Goal: Check status: Check status

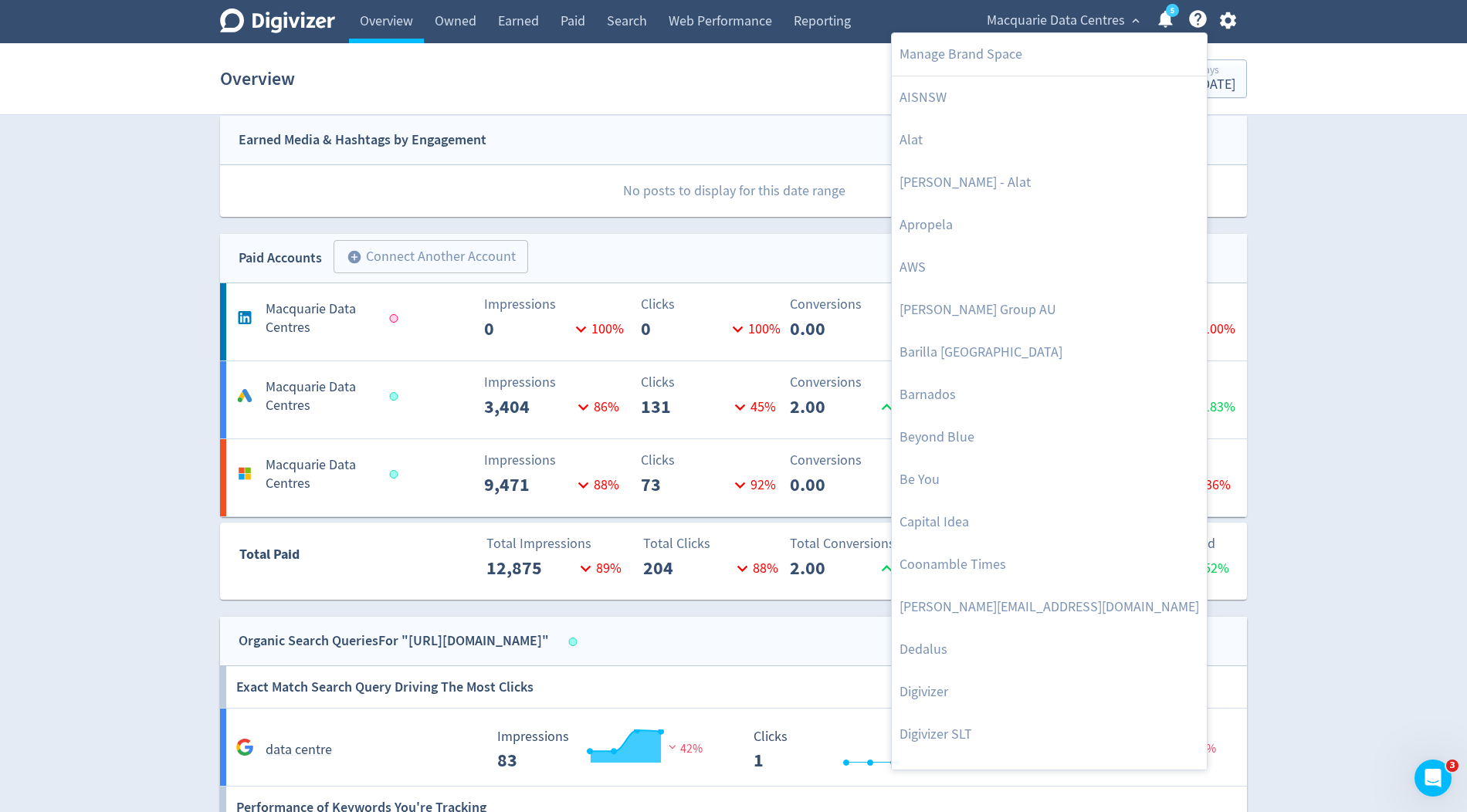
scroll to position [783, 0]
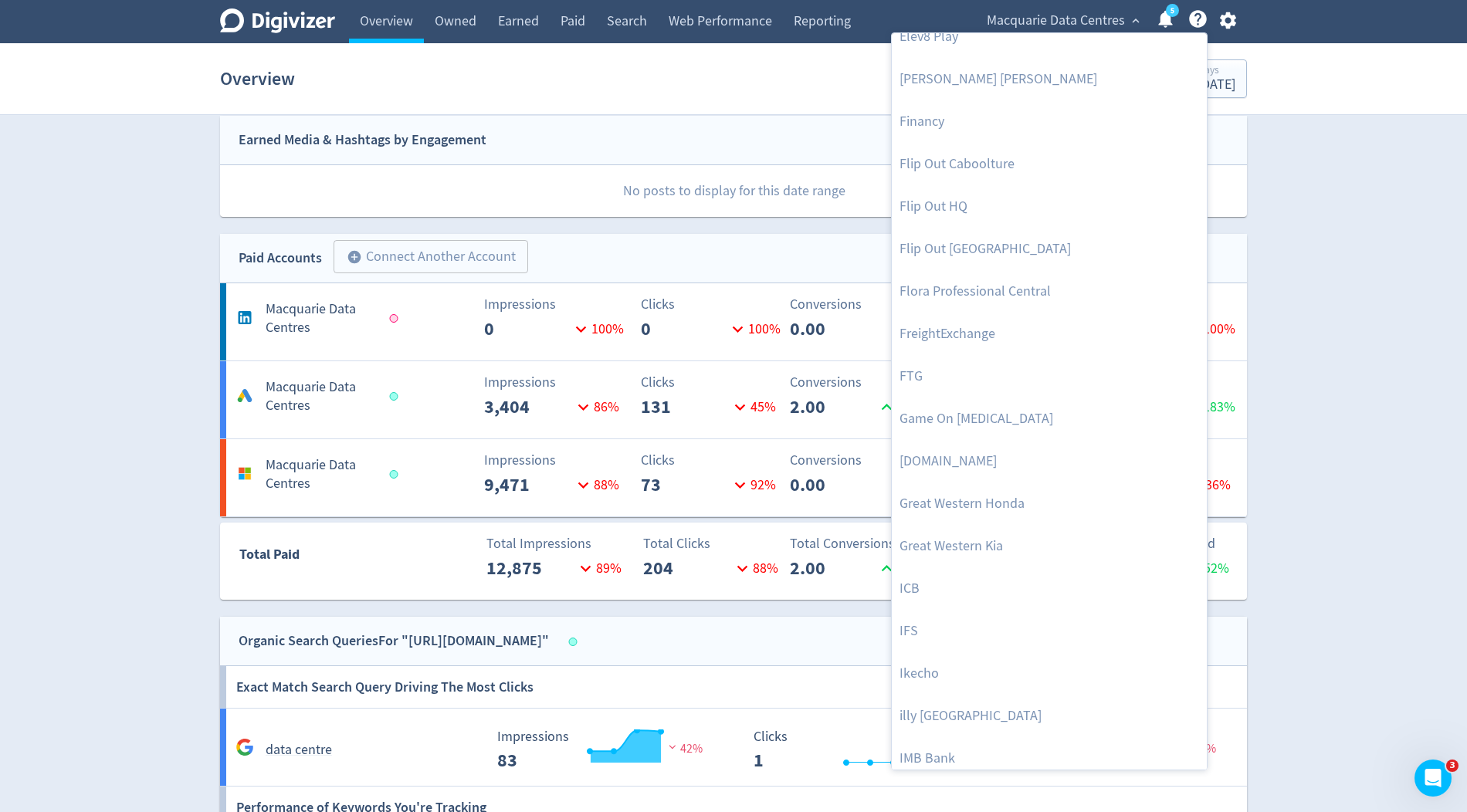
click at [774, 255] on div at bounding box center [733, 406] width 1467 height 812
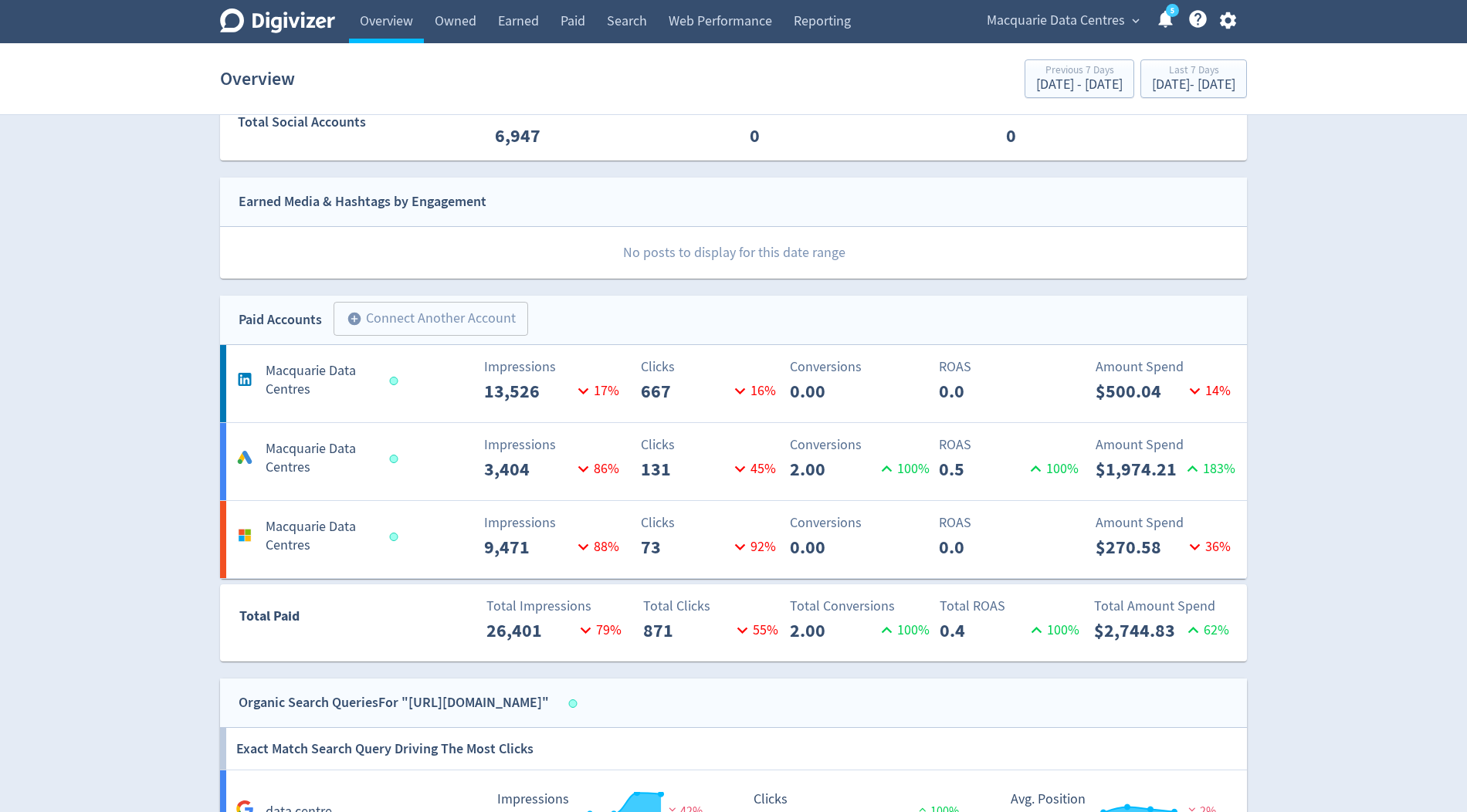
scroll to position [415, 0]
click at [1152, 89] on div "Sep 26, 2025 - Oct 2, 2025" at bounding box center [1194, 84] width 84 height 14
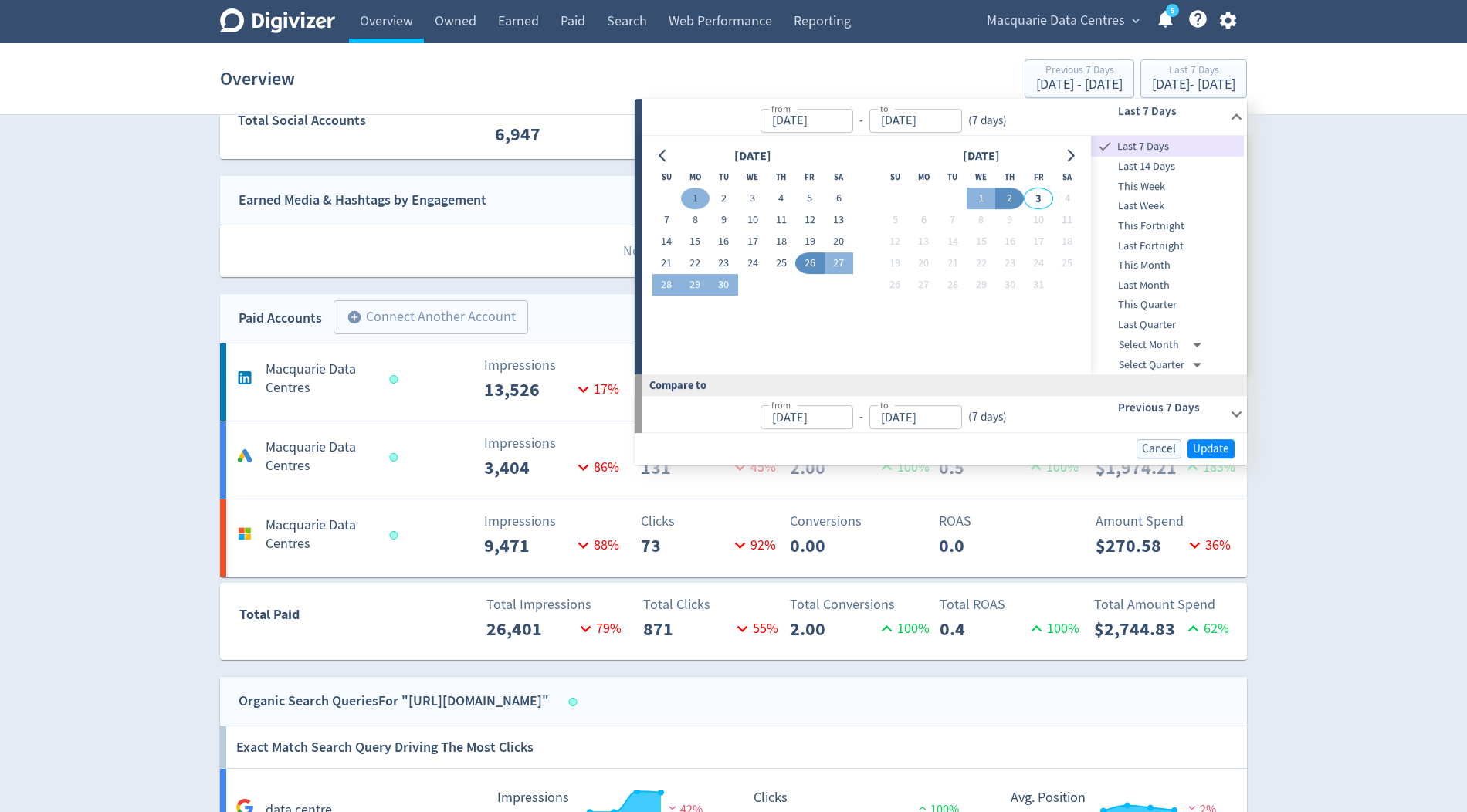
click at [688, 191] on button "1" at bounding box center [695, 199] width 28 height 21
type input "Sep 01, 2025"
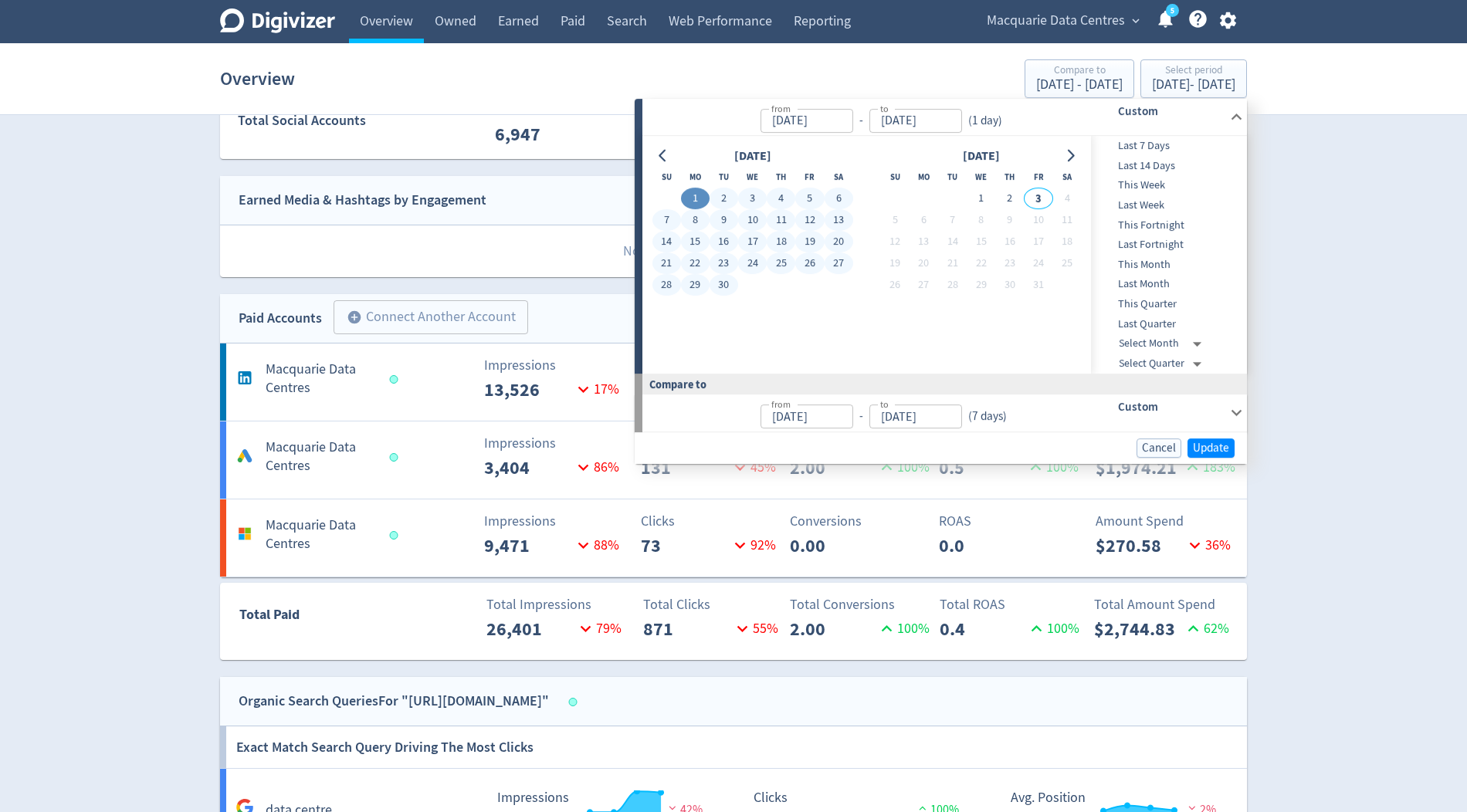
click at [724, 278] on button "30" at bounding box center [724, 285] width 28 height 21
type input "Sep 30, 2025"
type input "Aug 02, 2025"
type input "Aug 31, 2025"
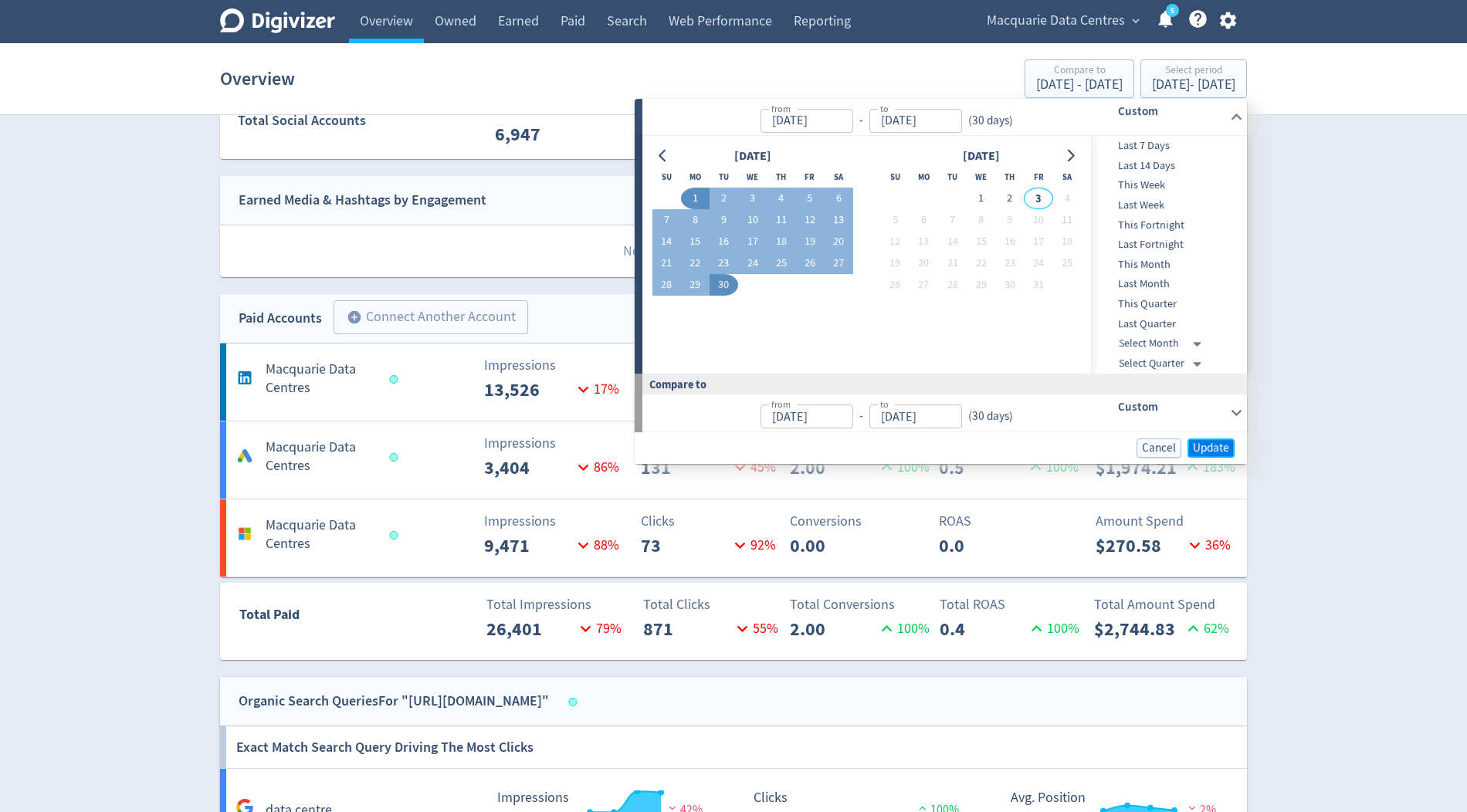
click at [1217, 443] on span "Update" at bounding box center [1211, 449] width 37 height 12
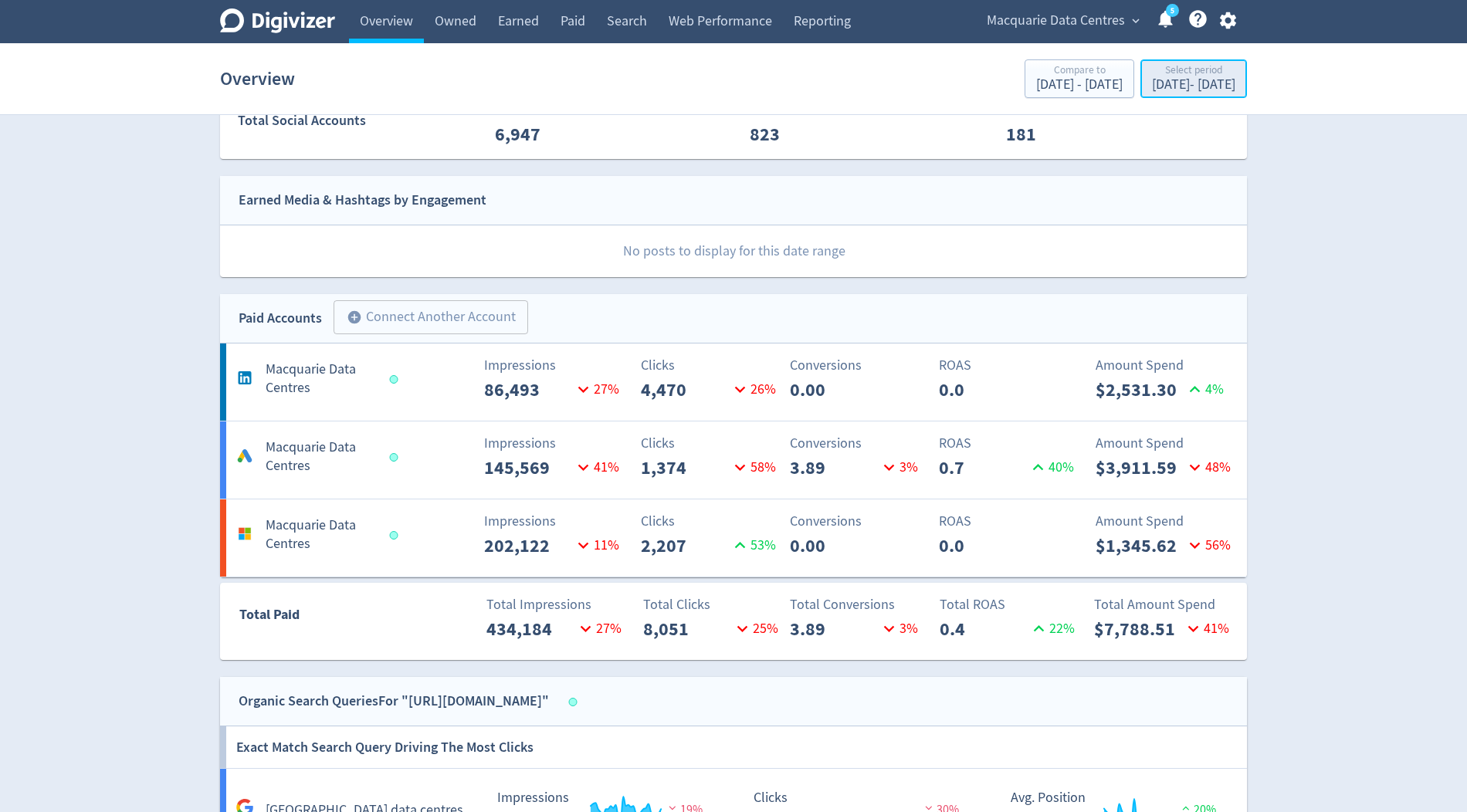
click at [1152, 89] on div "Sep 1, 2025 - Sep 30, 2025" at bounding box center [1194, 84] width 84 height 14
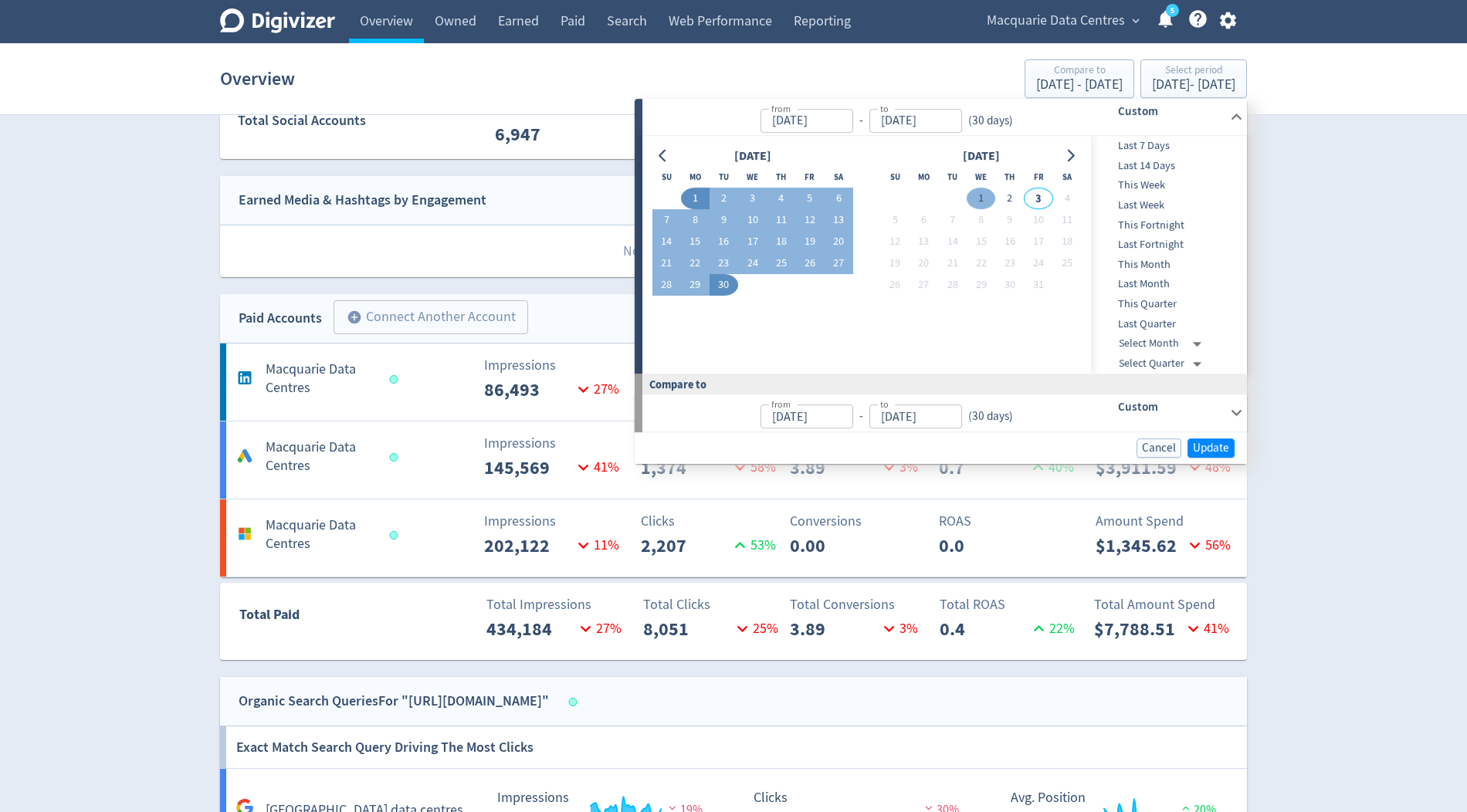
click at [981, 200] on button "1" at bounding box center [981, 199] width 28 height 21
type input "Oct 01, 2025"
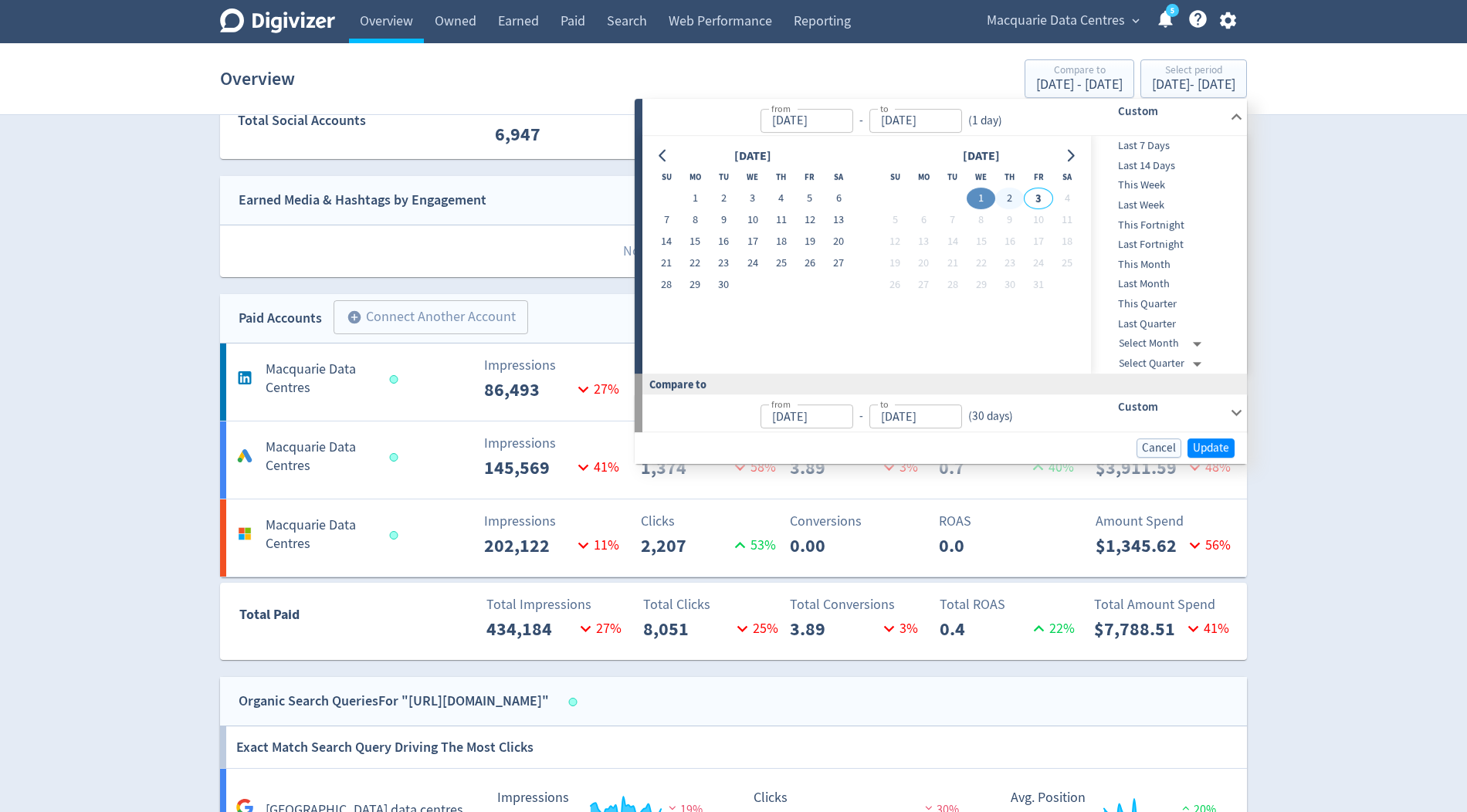
click at [1012, 199] on button "2" at bounding box center [1010, 199] width 28 height 21
type input "Oct 02, 2025"
type input "Sep 29, 2025"
type input "Sep 30, 2025"
click at [1203, 450] on span "Update" at bounding box center [1211, 449] width 37 height 12
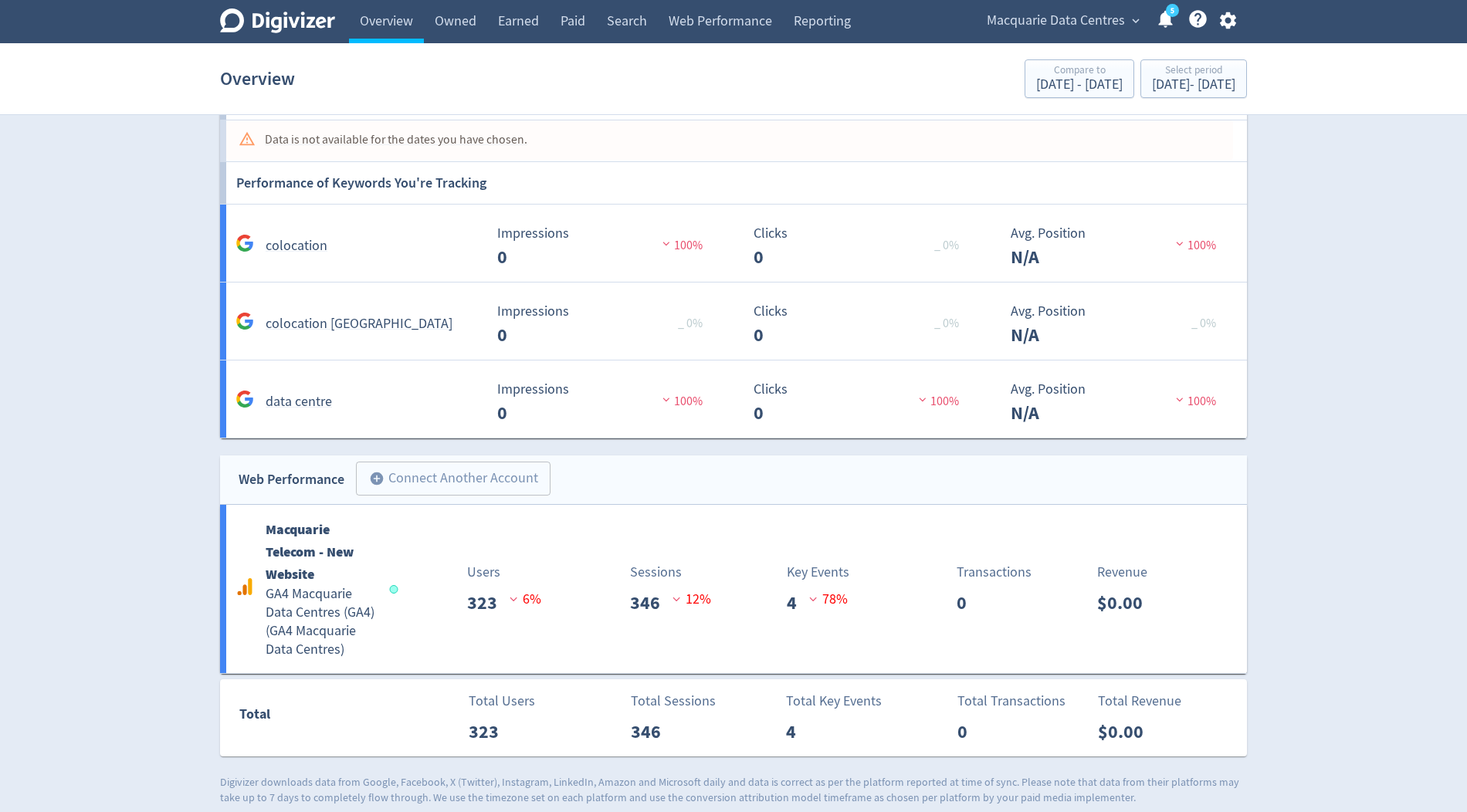
scroll to position [1070, 0]
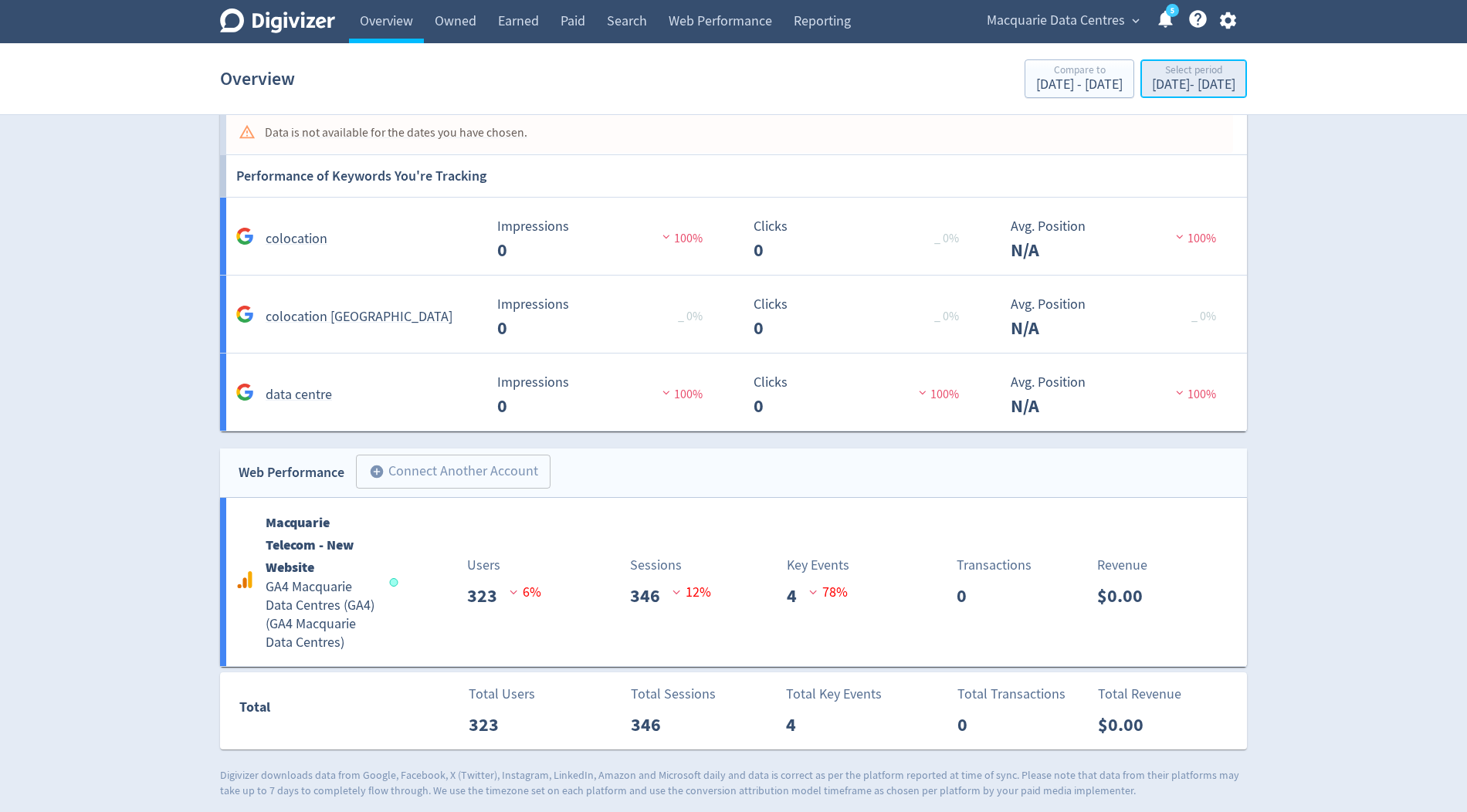
click at [1152, 85] on div "Oct 1, 2025 - Oct 2, 2025" at bounding box center [1194, 84] width 84 height 14
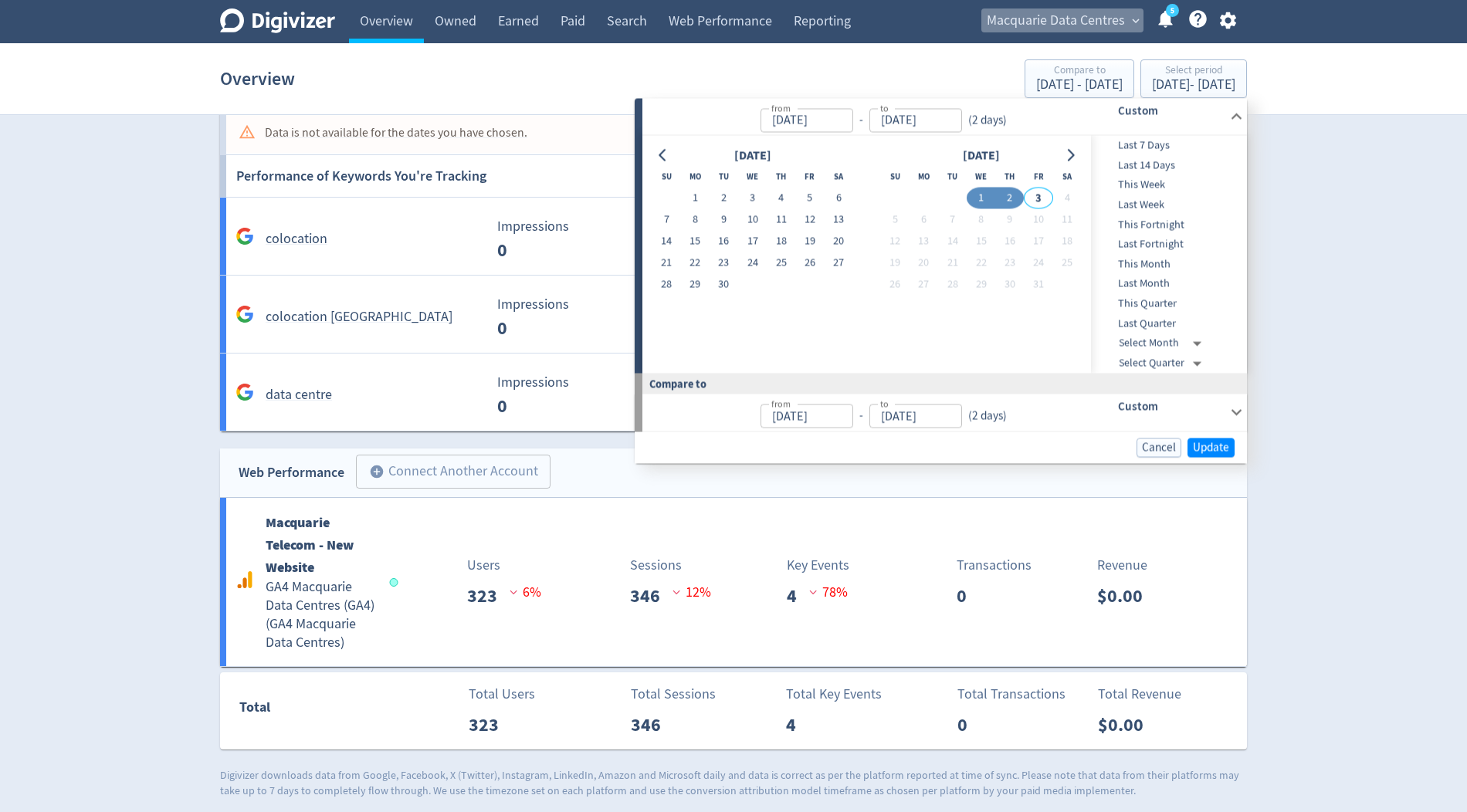
click at [1051, 25] on span "Macquarie Data Centres" at bounding box center [1057, 20] width 138 height 25
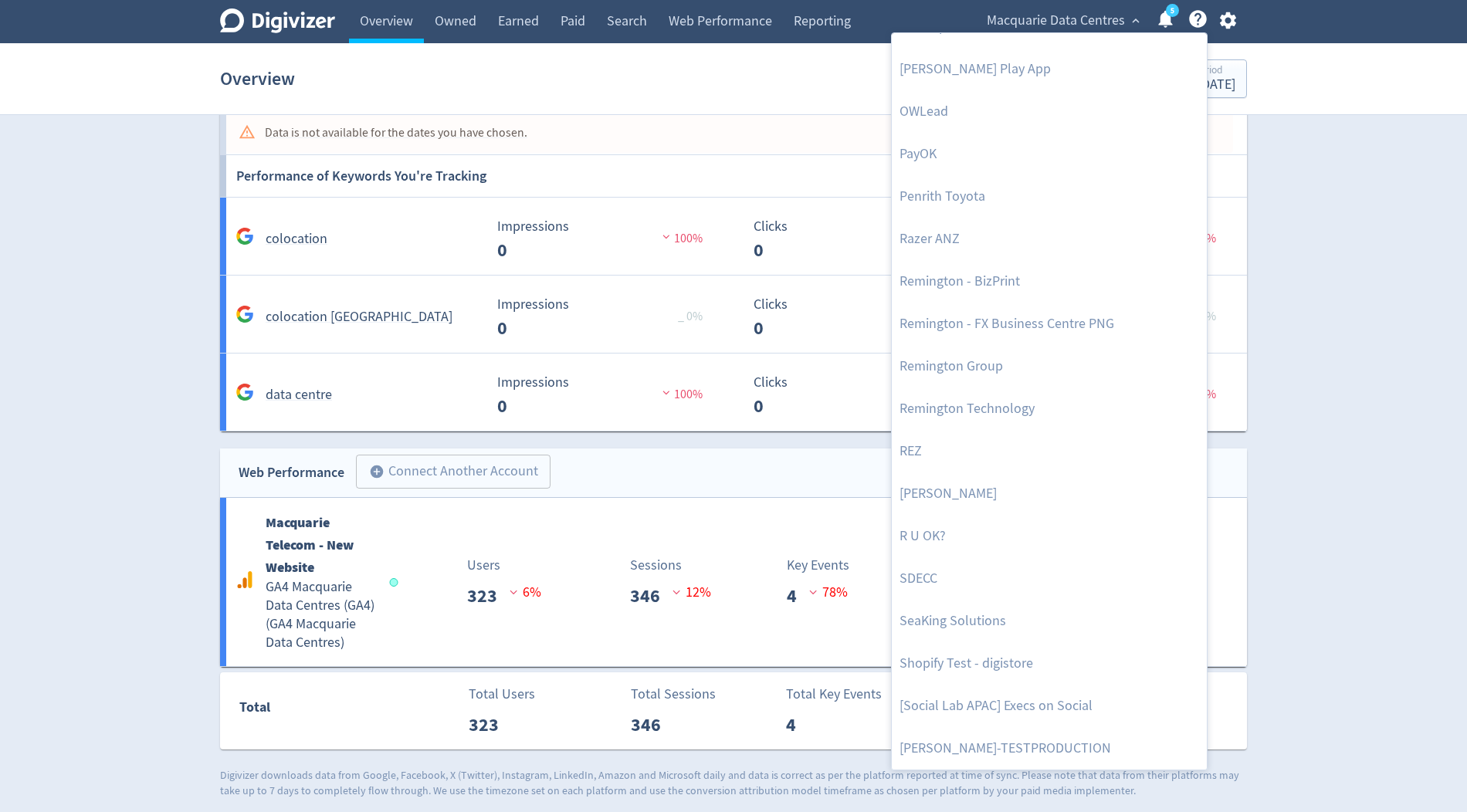
scroll to position [3380, 0]
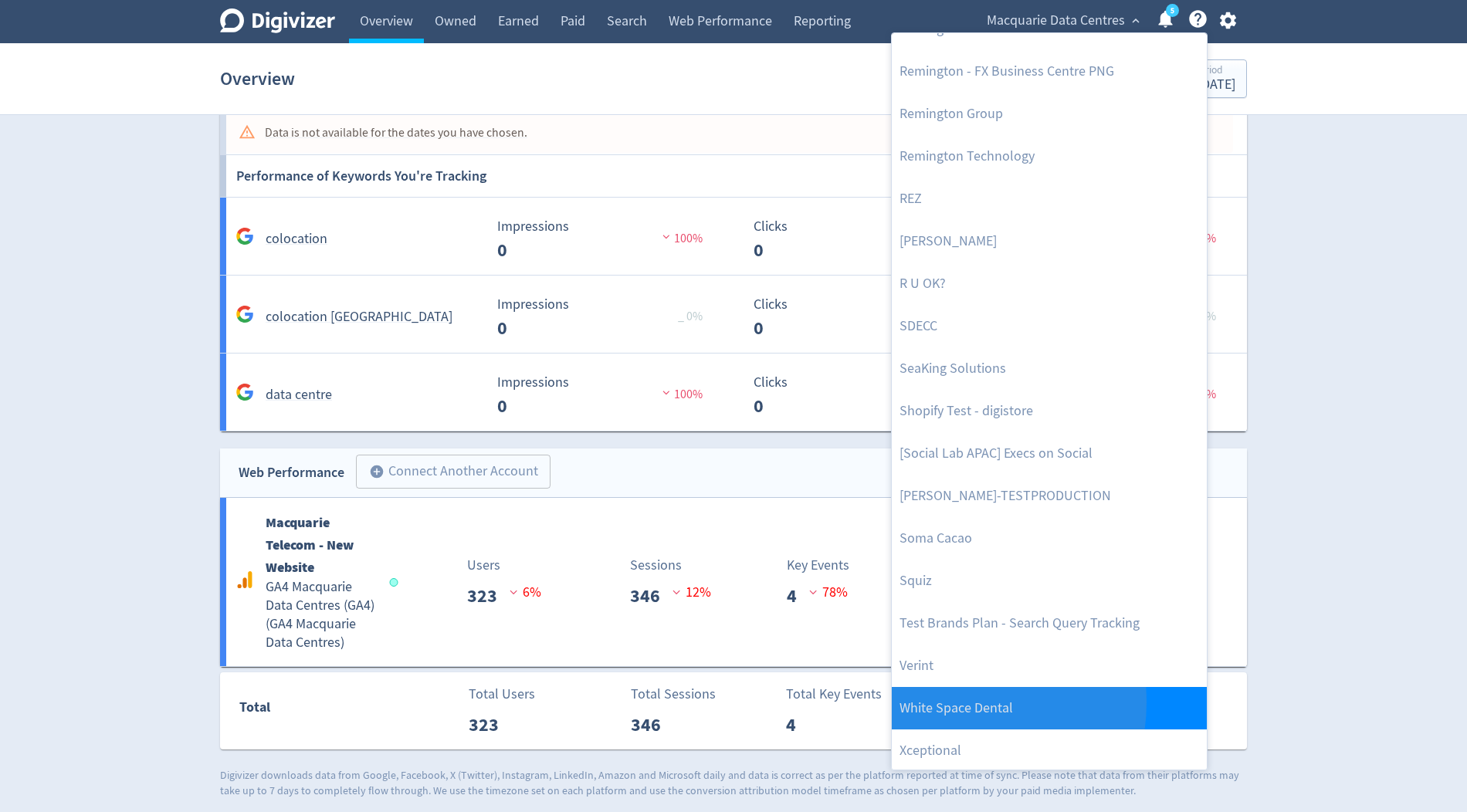
click at [952, 701] on link "White Space Dental" at bounding box center [1049, 708] width 315 height 43
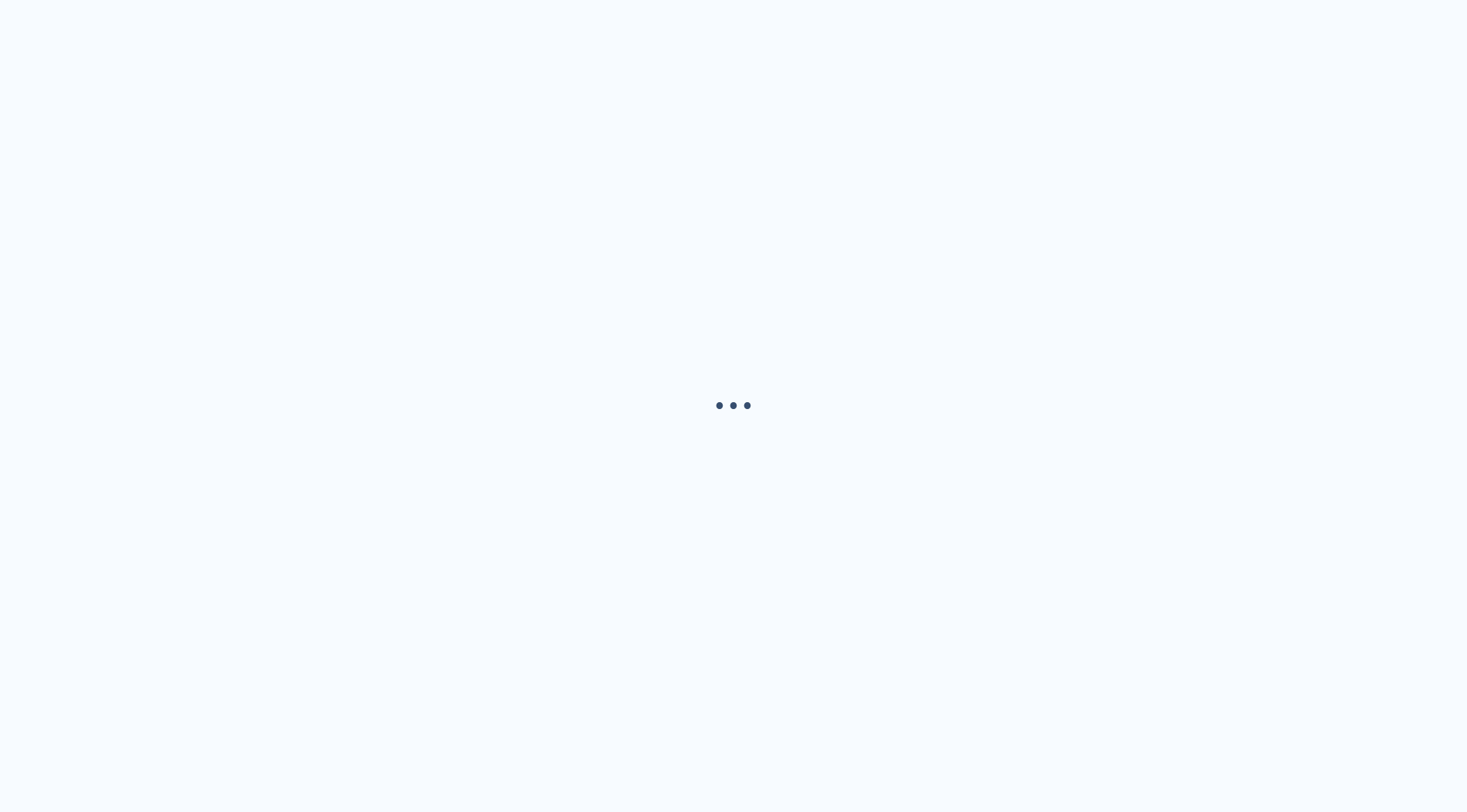
scroll to position [0, 0]
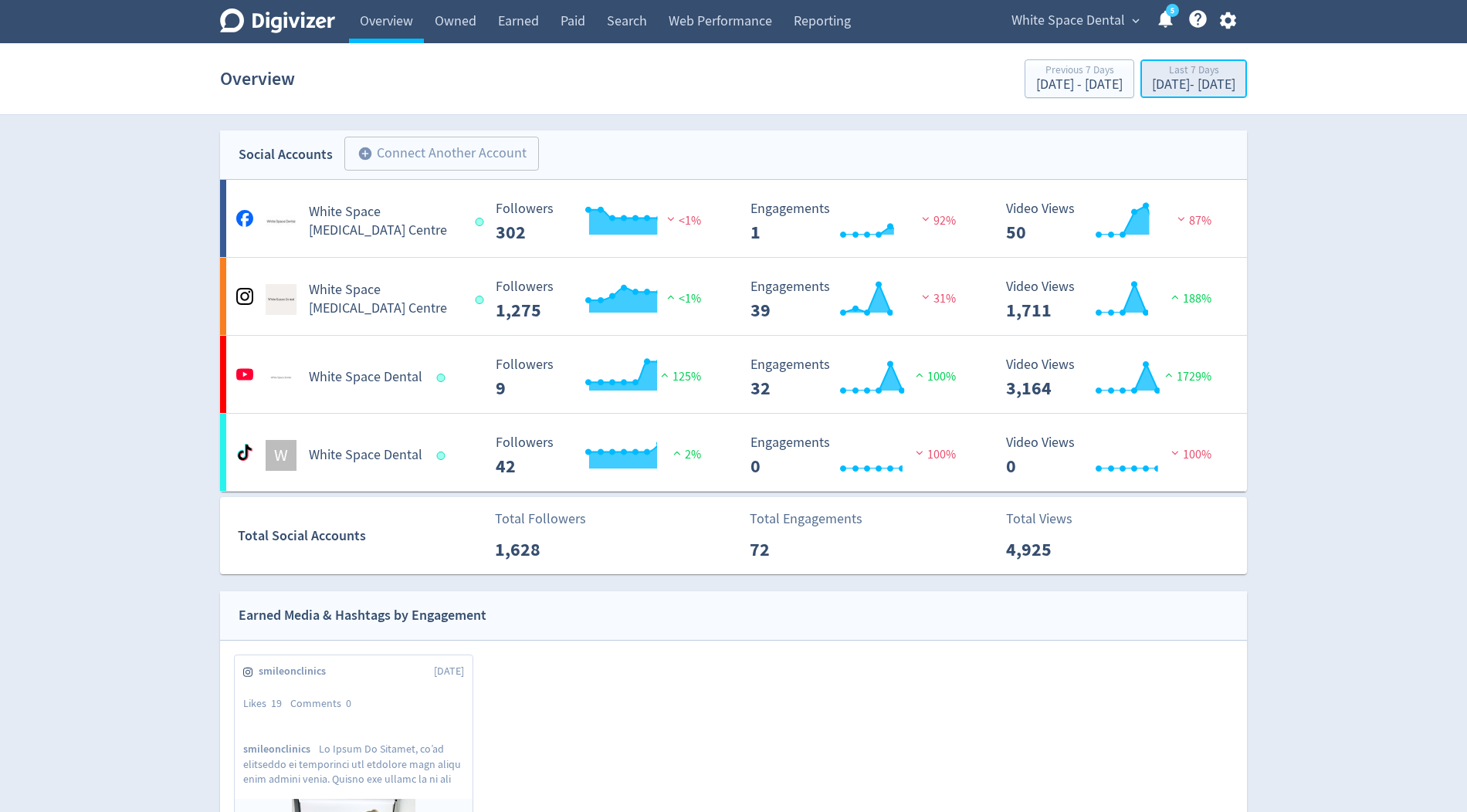
click at [1152, 88] on div "Sep 26, 2025 - Oct 2, 2025" at bounding box center [1194, 84] width 84 height 14
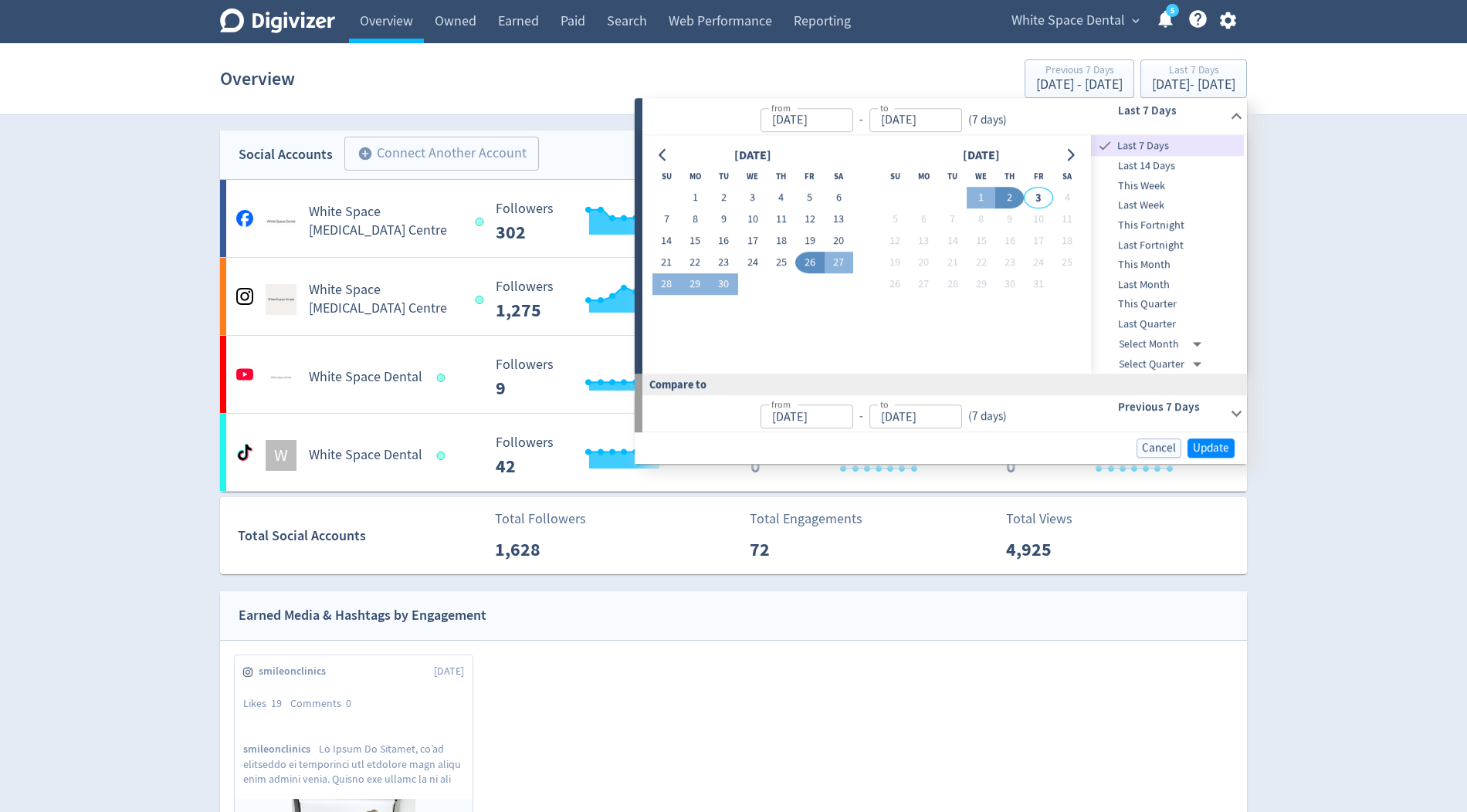
click at [1163, 279] on span "Last Month" at bounding box center [1167, 285] width 153 height 17
type input "Sep 01, 2025"
type input "Sep 30, 2025"
type input "Aug 01, 2025"
type input "Aug 31, 2025"
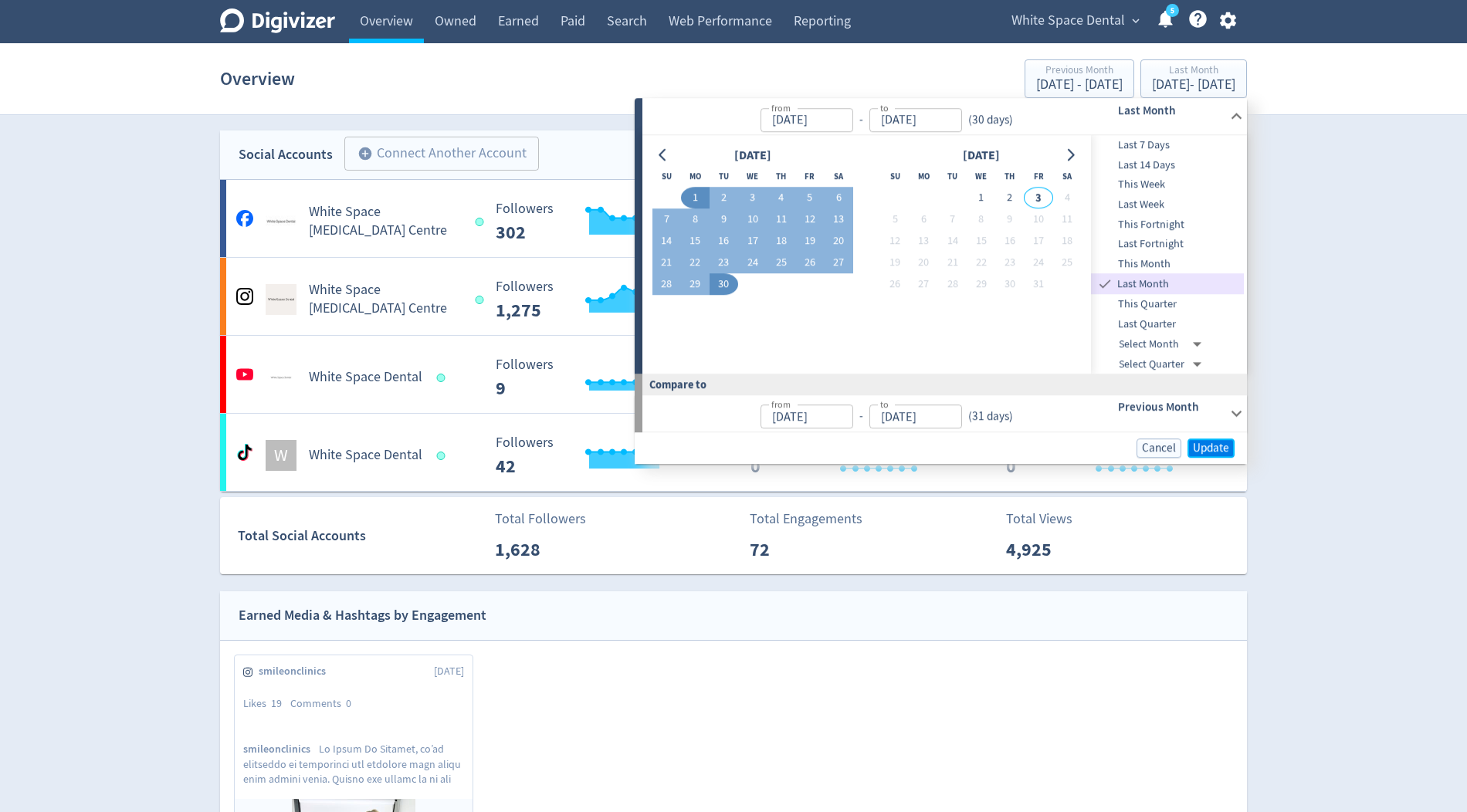
click at [1211, 447] on span "Update" at bounding box center [1211, 449] width 37 height 12
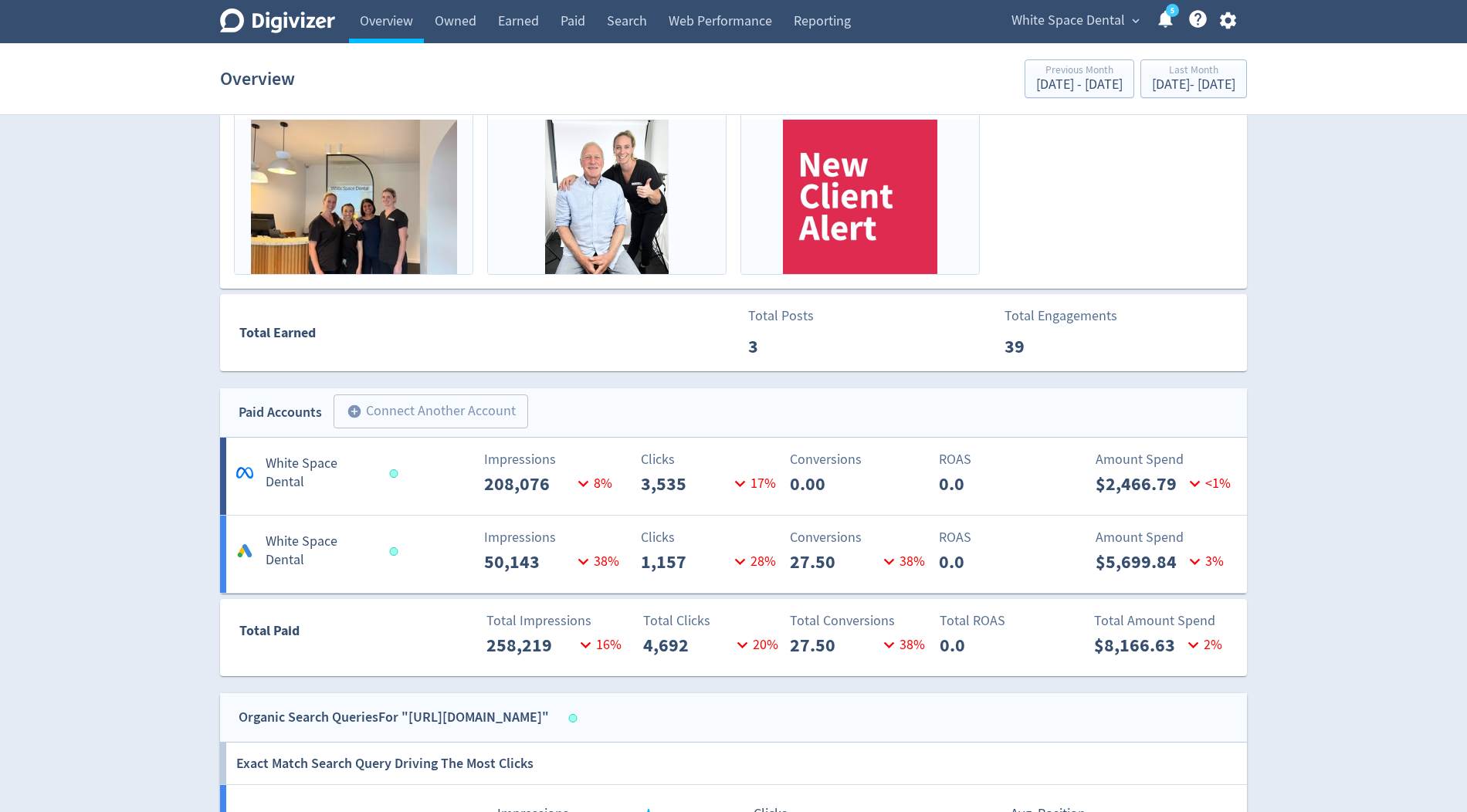
scroll to position [681, 0]
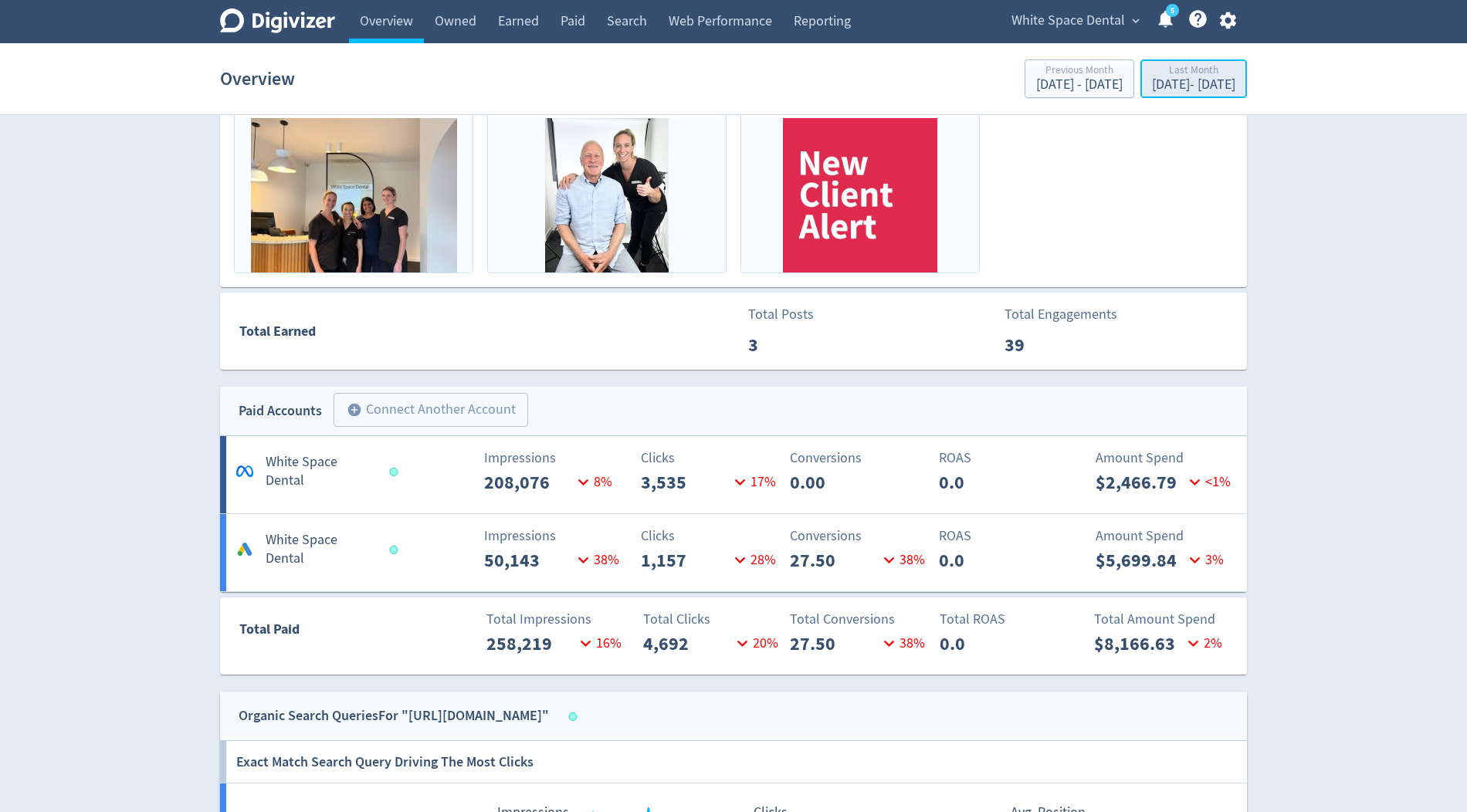
click at [1182, 85] on div "Sep 1, 2025 - Sep 30, 2025" at bounding box center [1194, 84] width 84 height 14
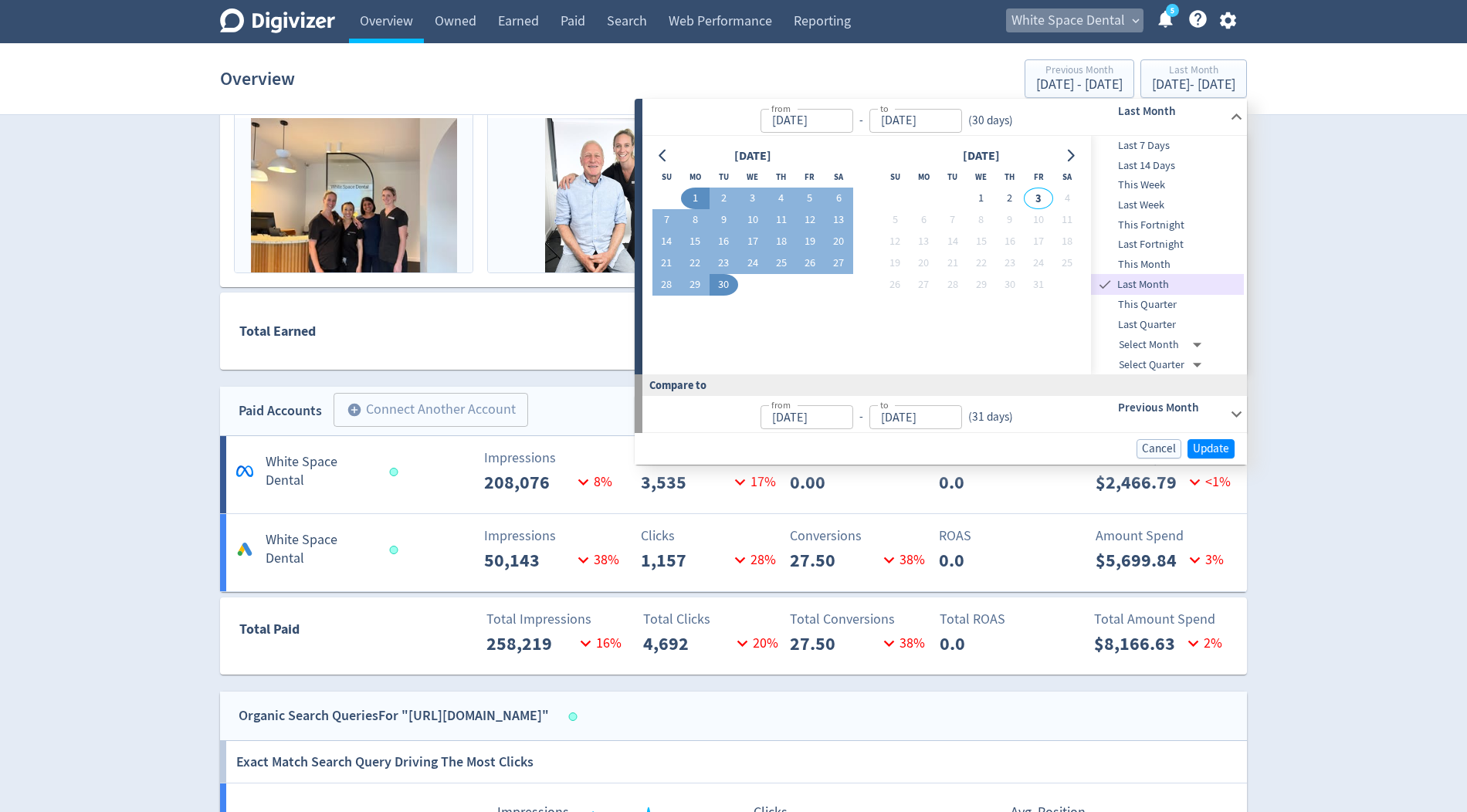
click at [1075, 18] on span "White Space Dental" at bounding box center [1068, 20] width 114 height 25
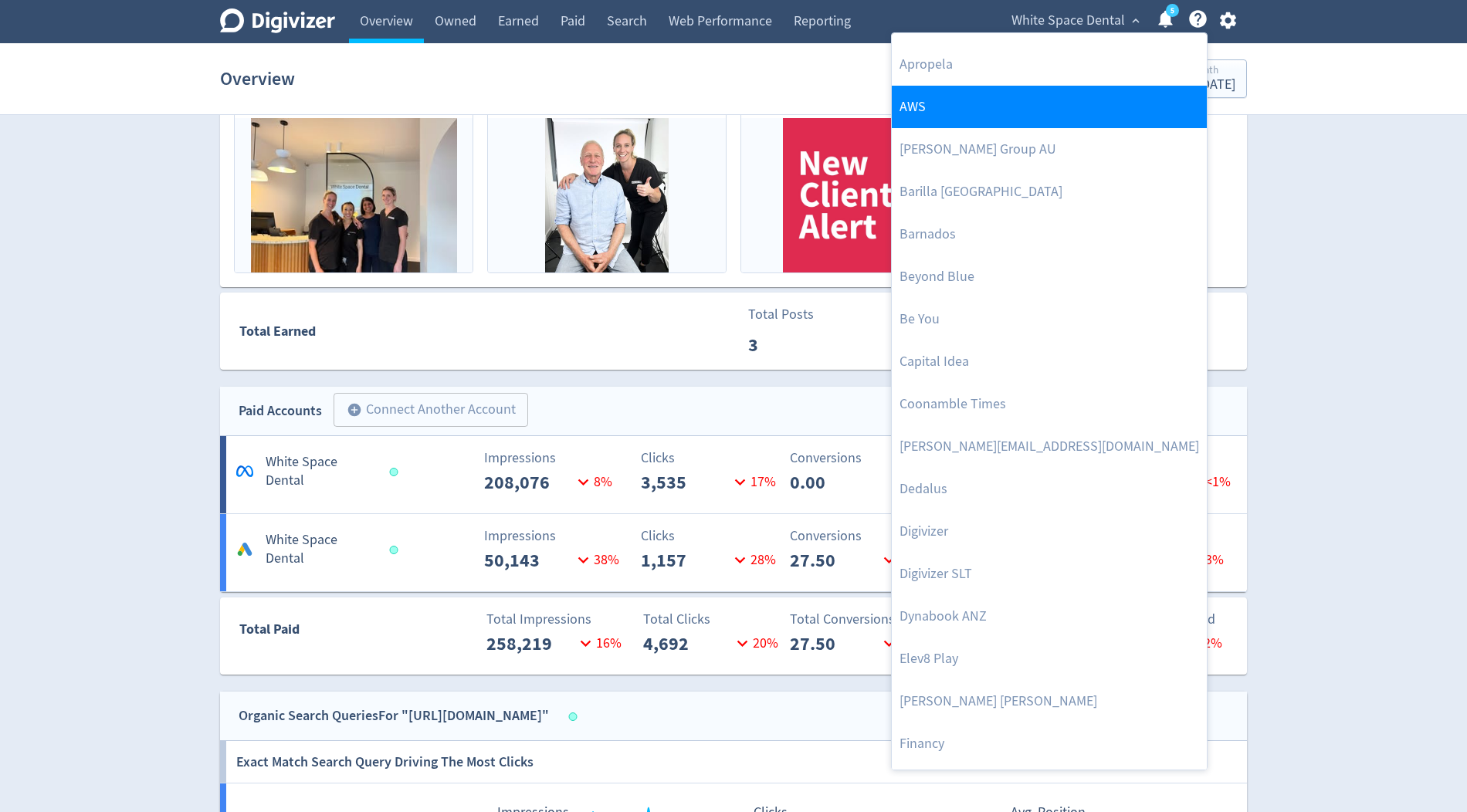
scroll to position [181, 0]
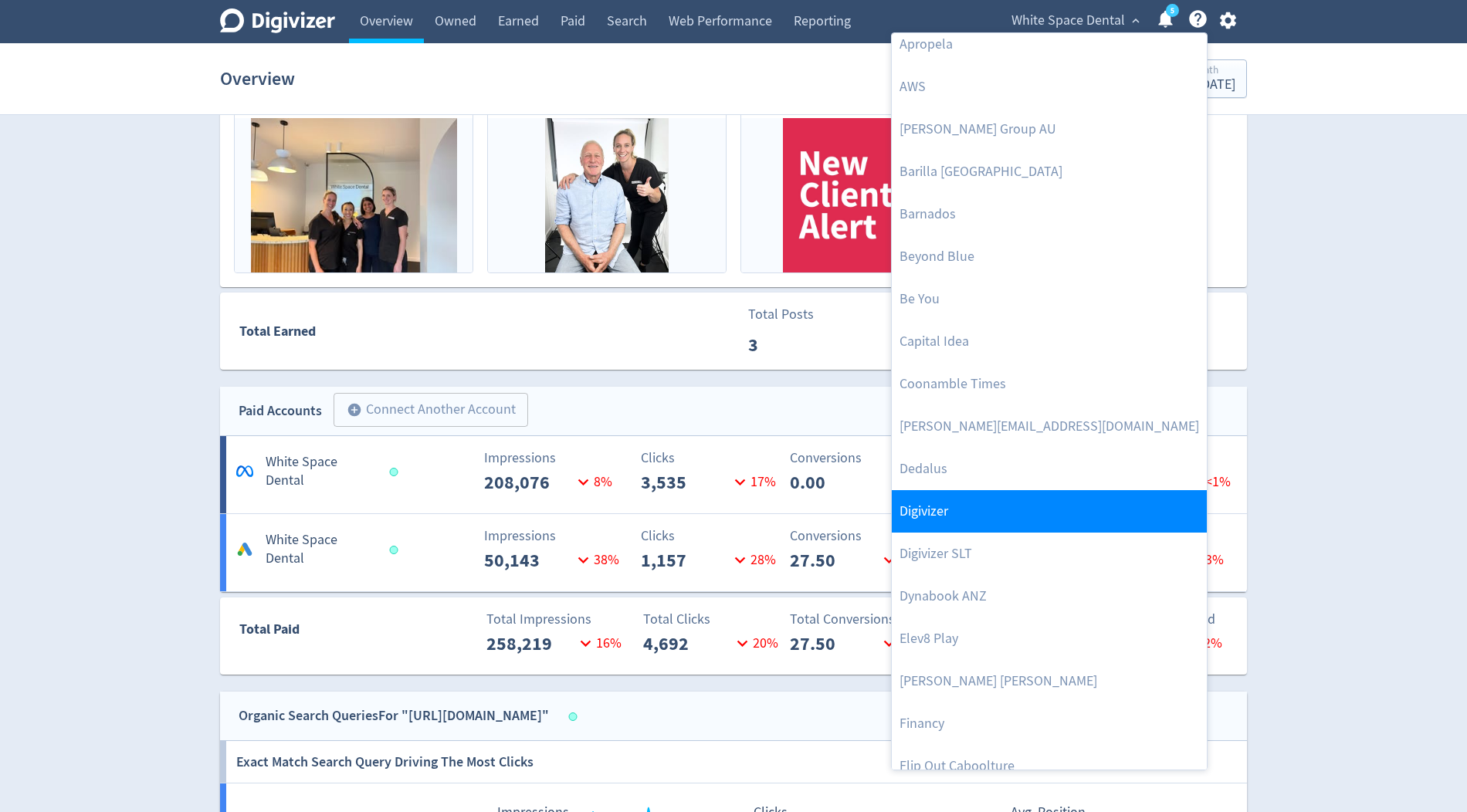
click at [963, 495] on link "Digivizer" at bounding box center [1049, 512] width 315 height 43
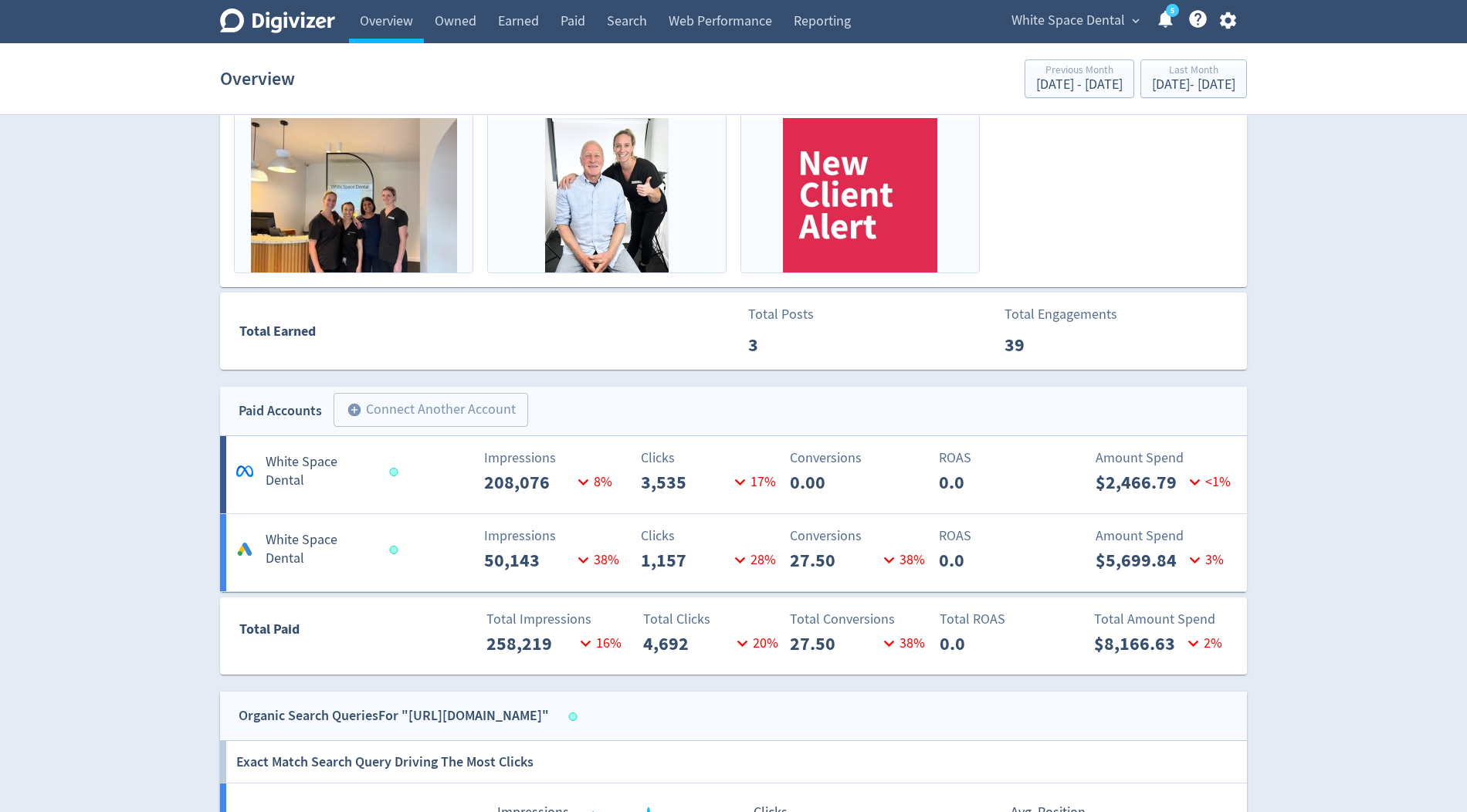
scroll to position [0, 0]
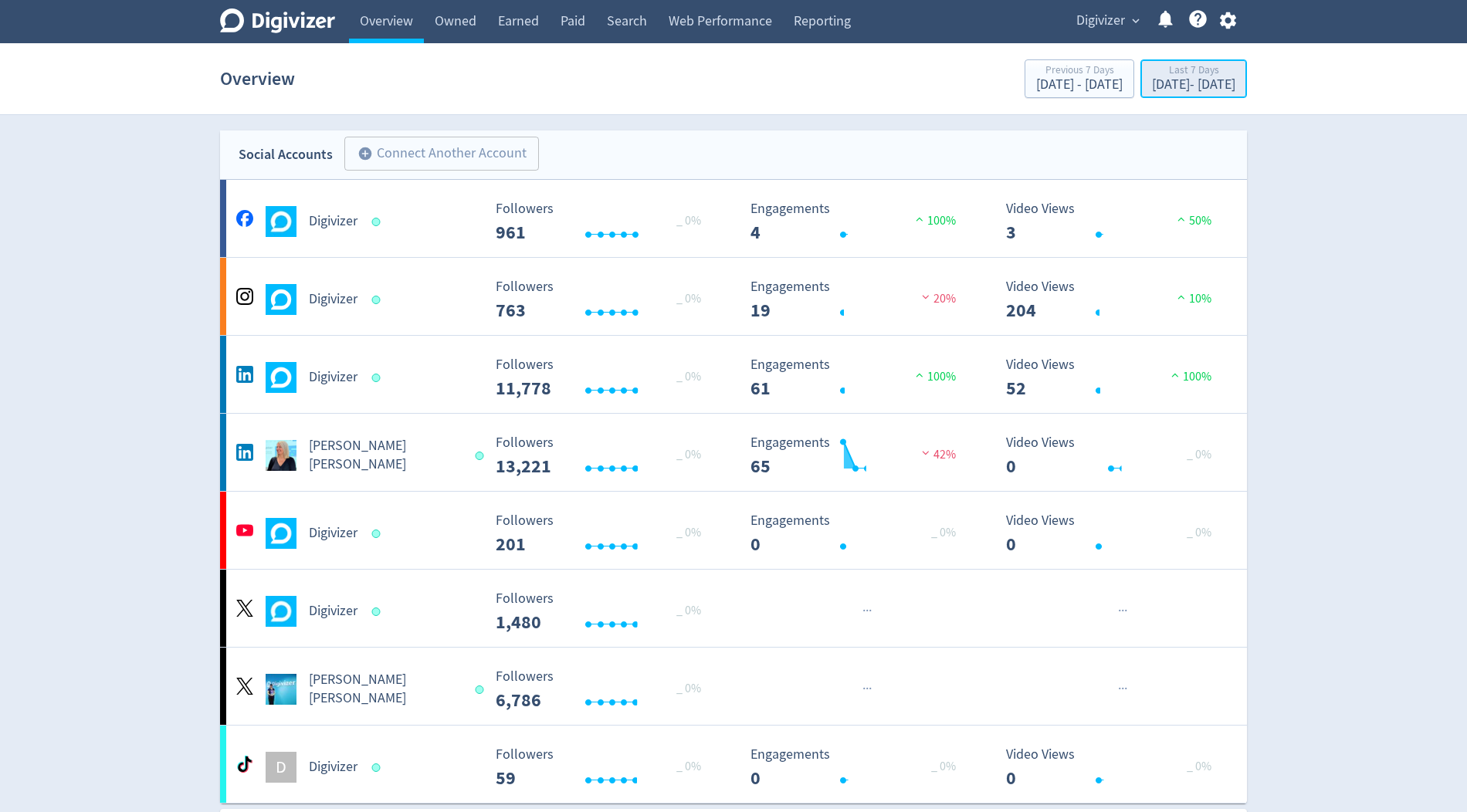
click at [1196, 78] on div "Sep 26, 2025 - Oct 2, 2025" at bounding box center [1194, 84] width 84 height 14
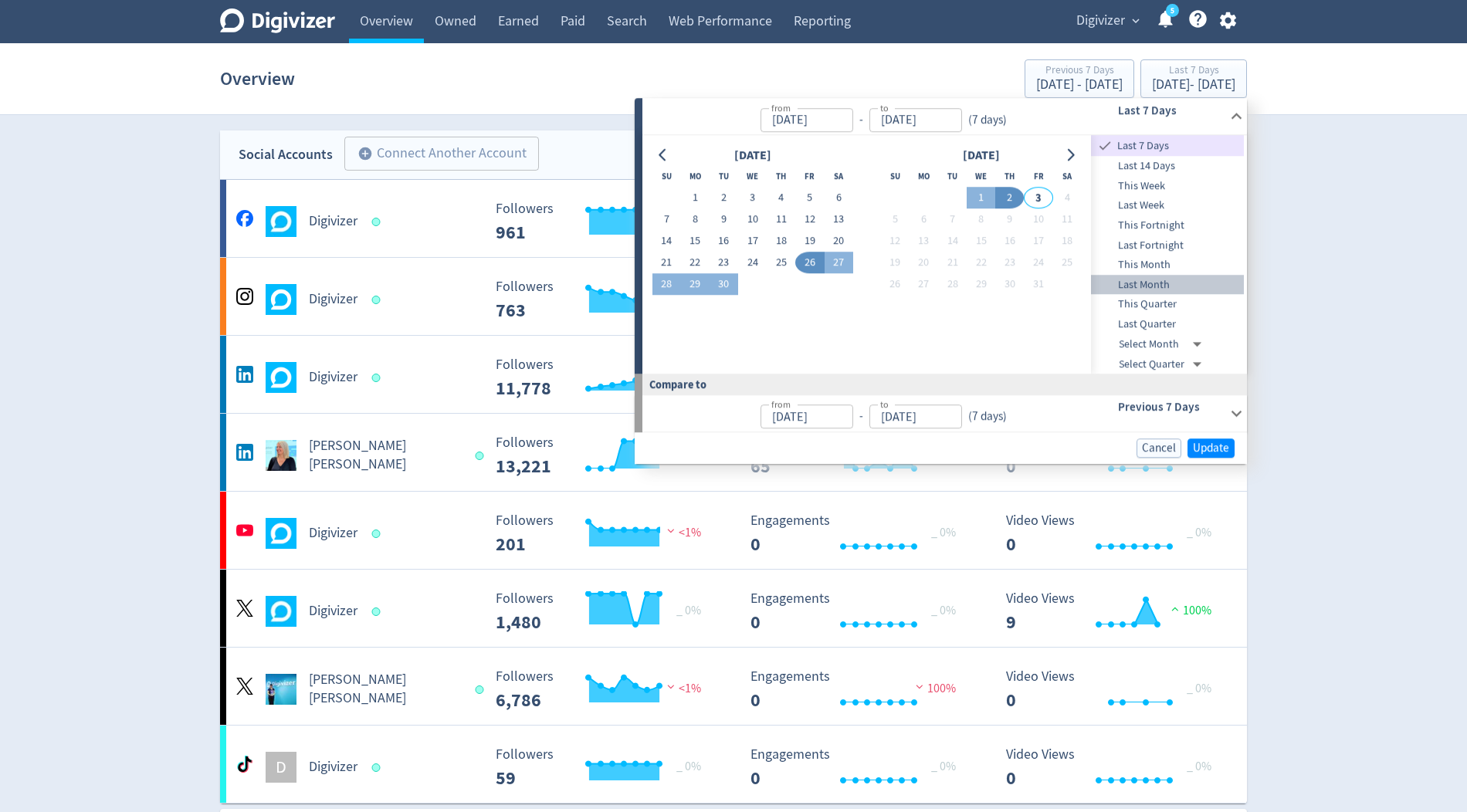
click at [1162, 281] on span "Last Month" at bounding box center [1167, 285] width 153 height 17
type input "Sep 01, 2025"
type input "Sep 30, 2025"
type input "Aug 01, 2025"
type input "Aug 31, 2025"
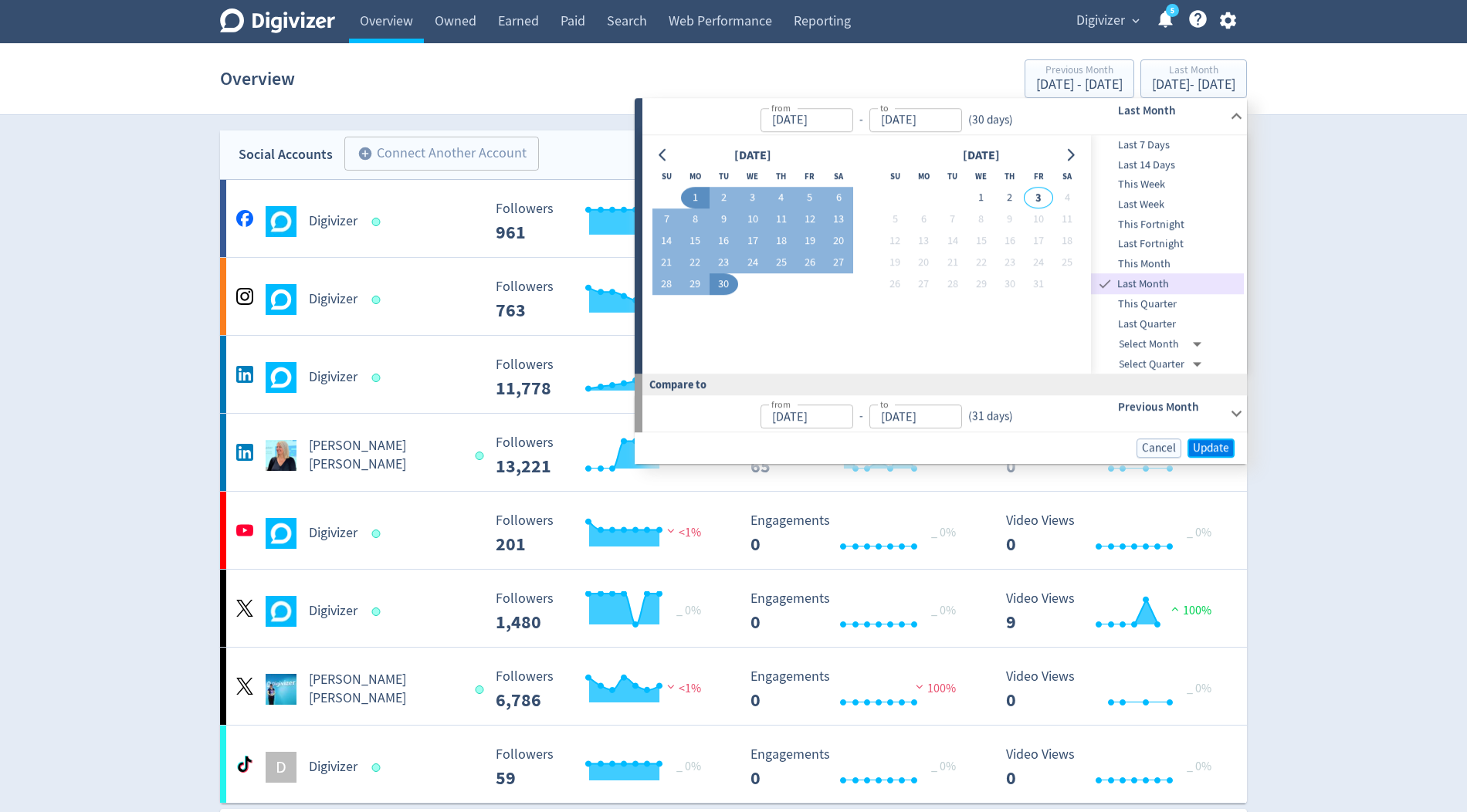
click at [1201, 456] on button "Update" at bounding box center [1211, 448] width 47 height 20
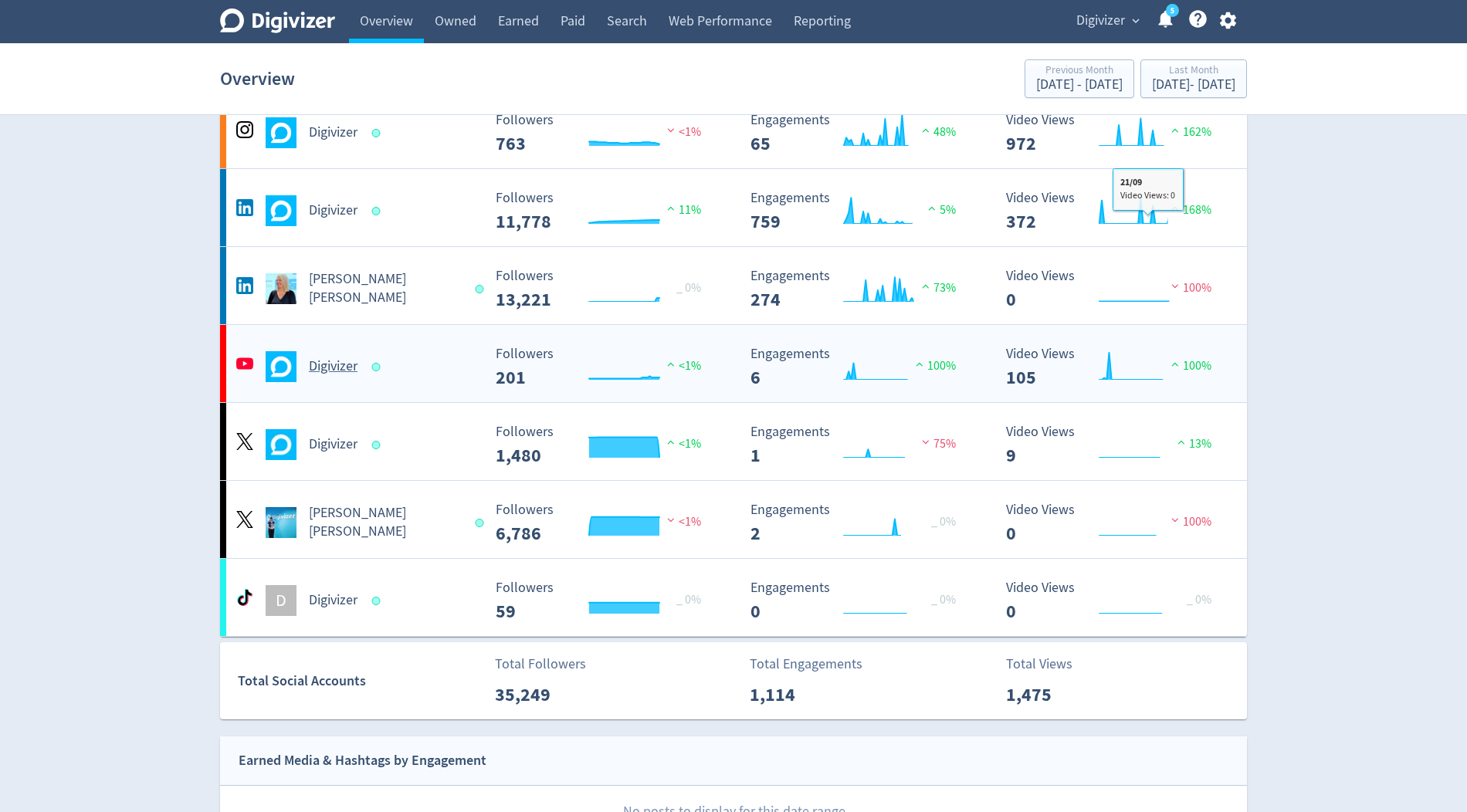
scroll to position [171, 0]
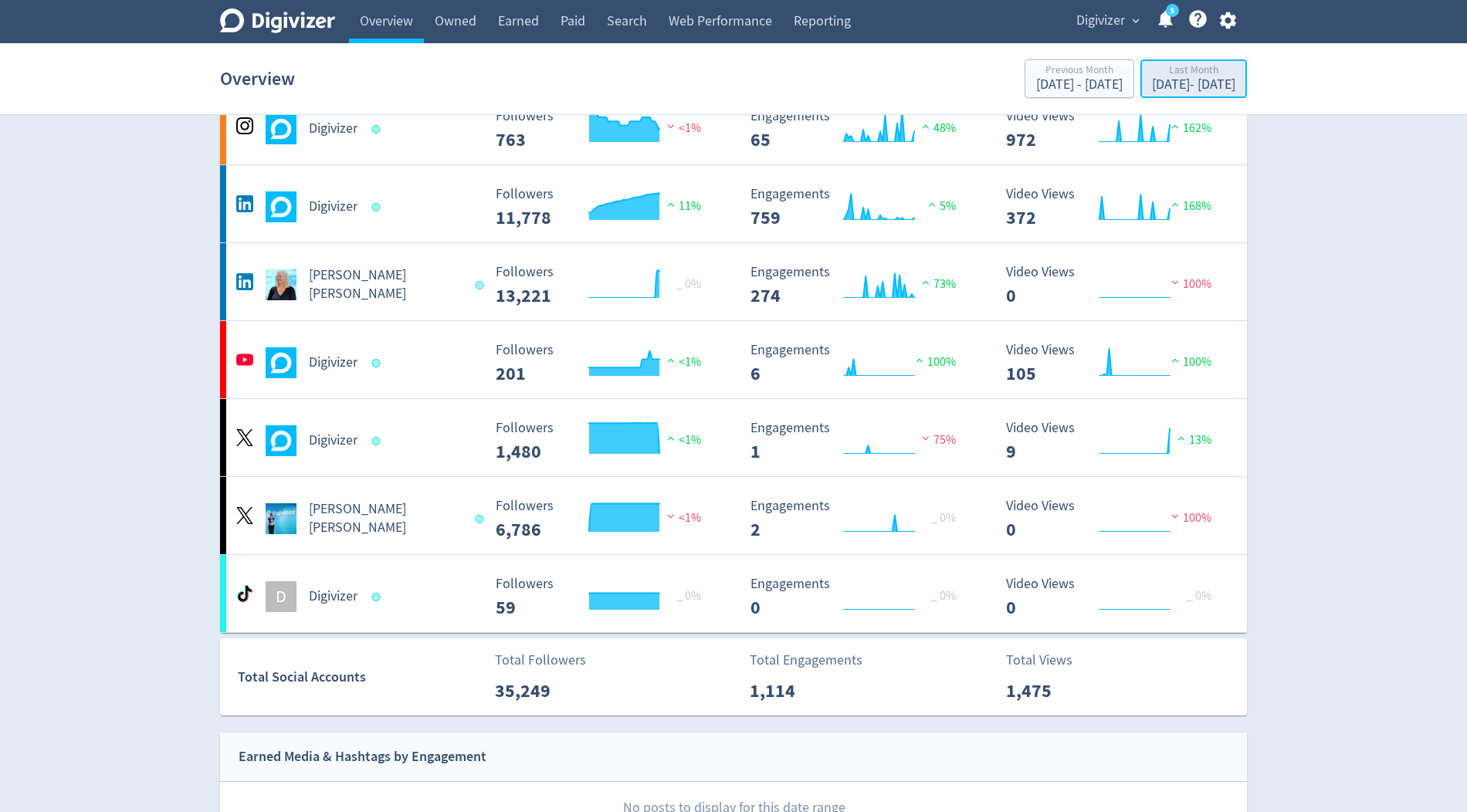
click at [1152, 83] on div "Sep 1, 2025 - Sep 30, 2025" at bounding box center [1194, 84] width 84 height 14
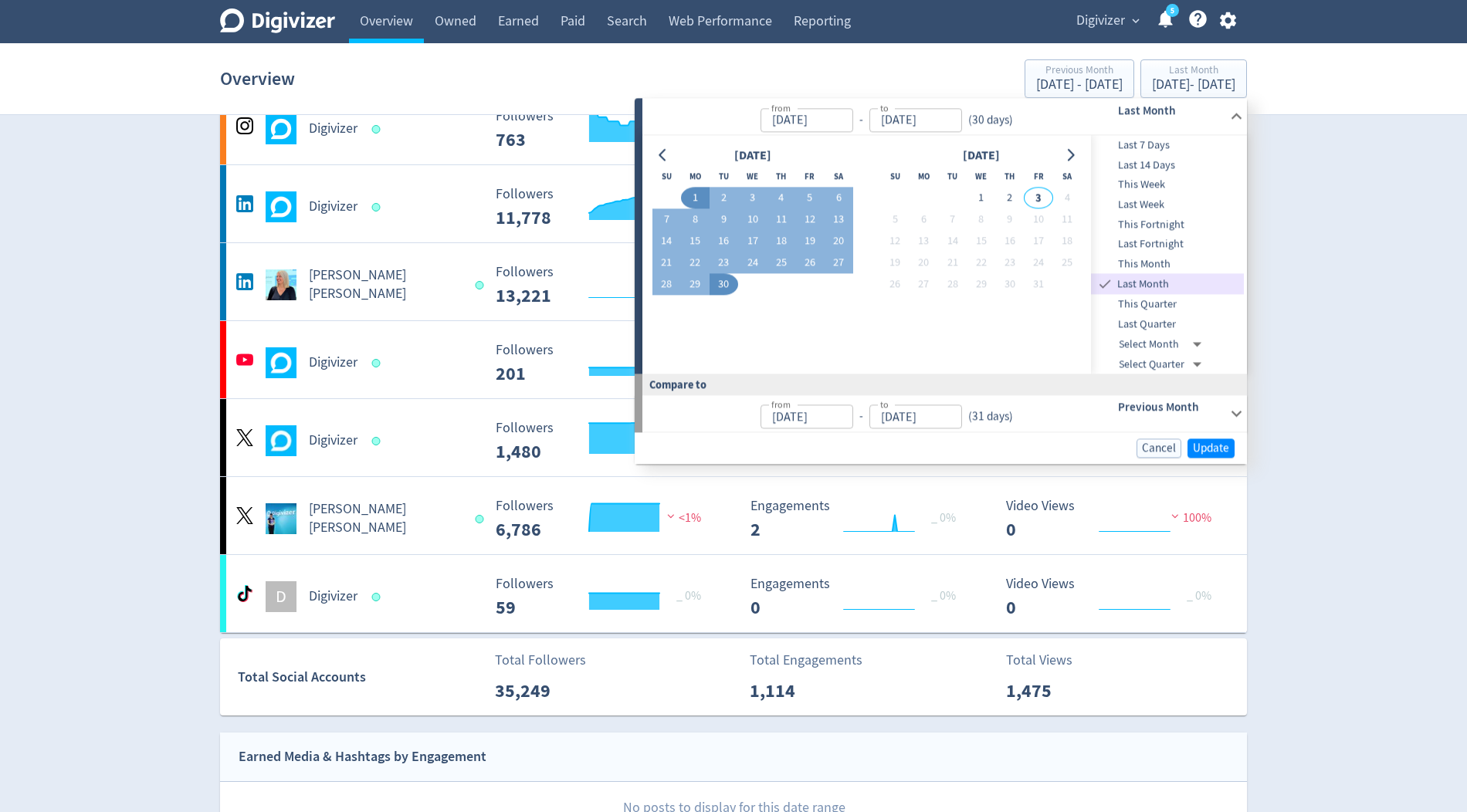
click at [1144, 132] on div "Last Month" at bounding box center [1150, 116] width 153 height 37
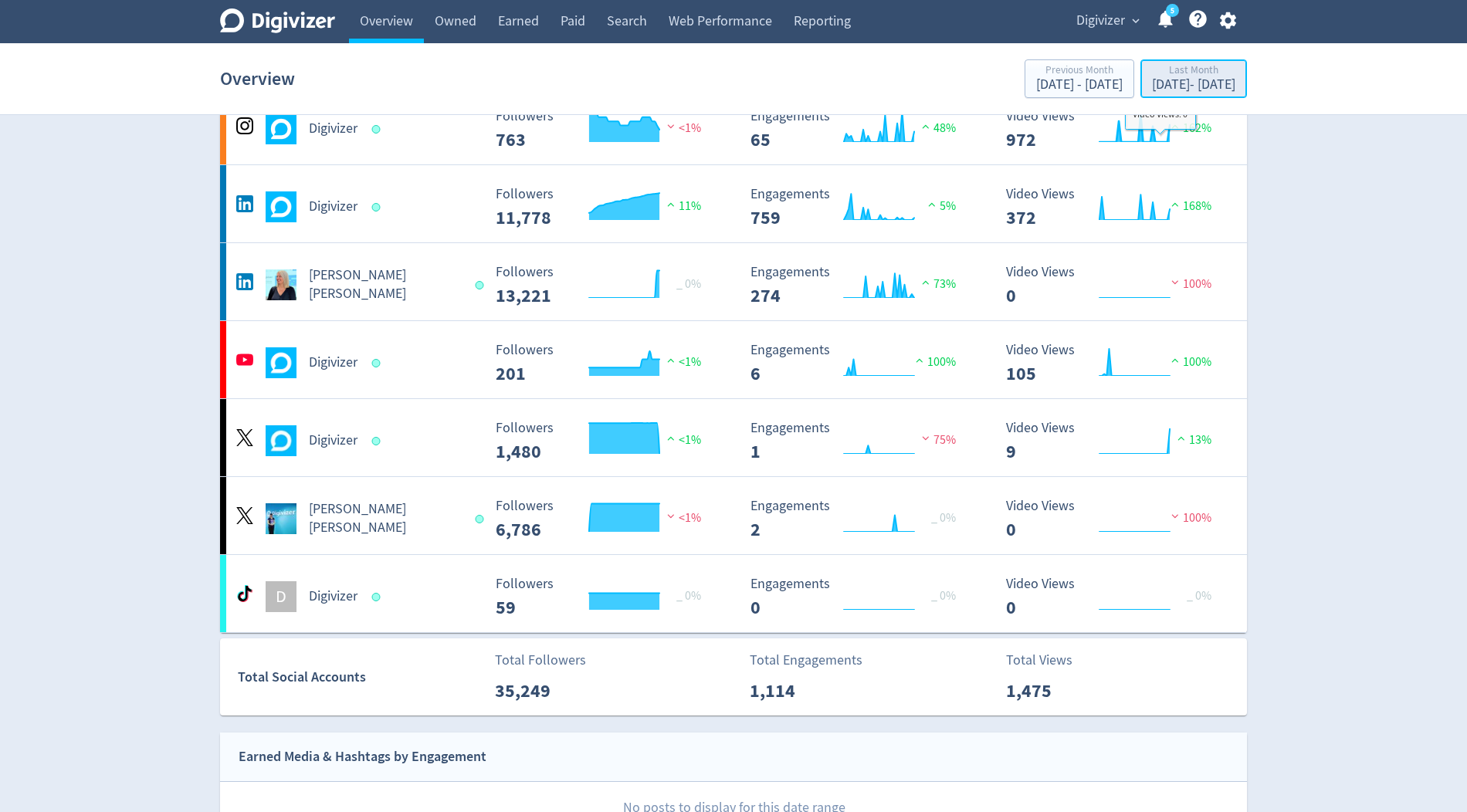
click at [1159, 85] on div "Sep 1, 2025 - Sep 30, 2025" at bounding box center [1194, 84] width 84 height 14
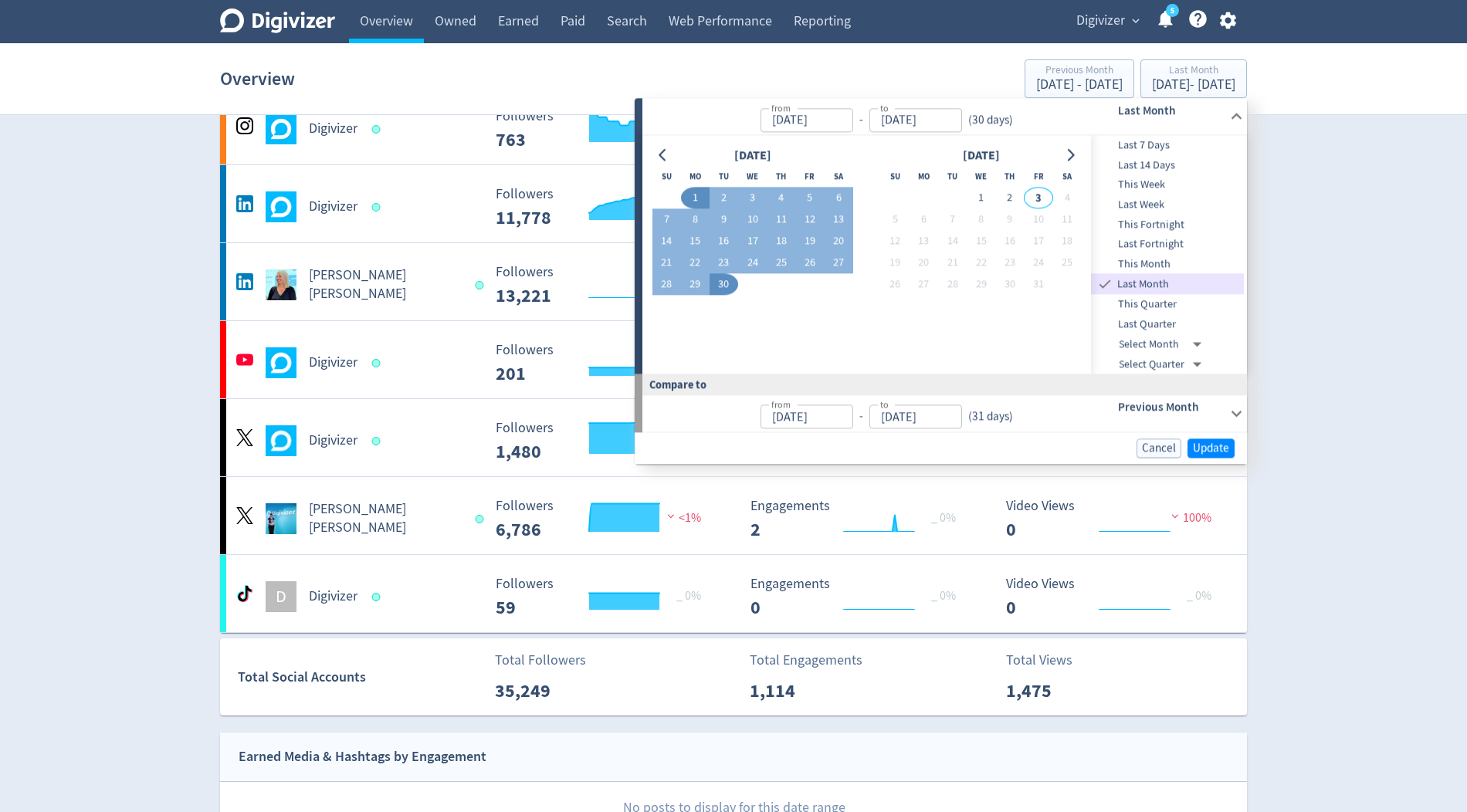
click at [1144, 142] on span "Last 7 Days" at bounding box center [1167, 146] width 153 height 17
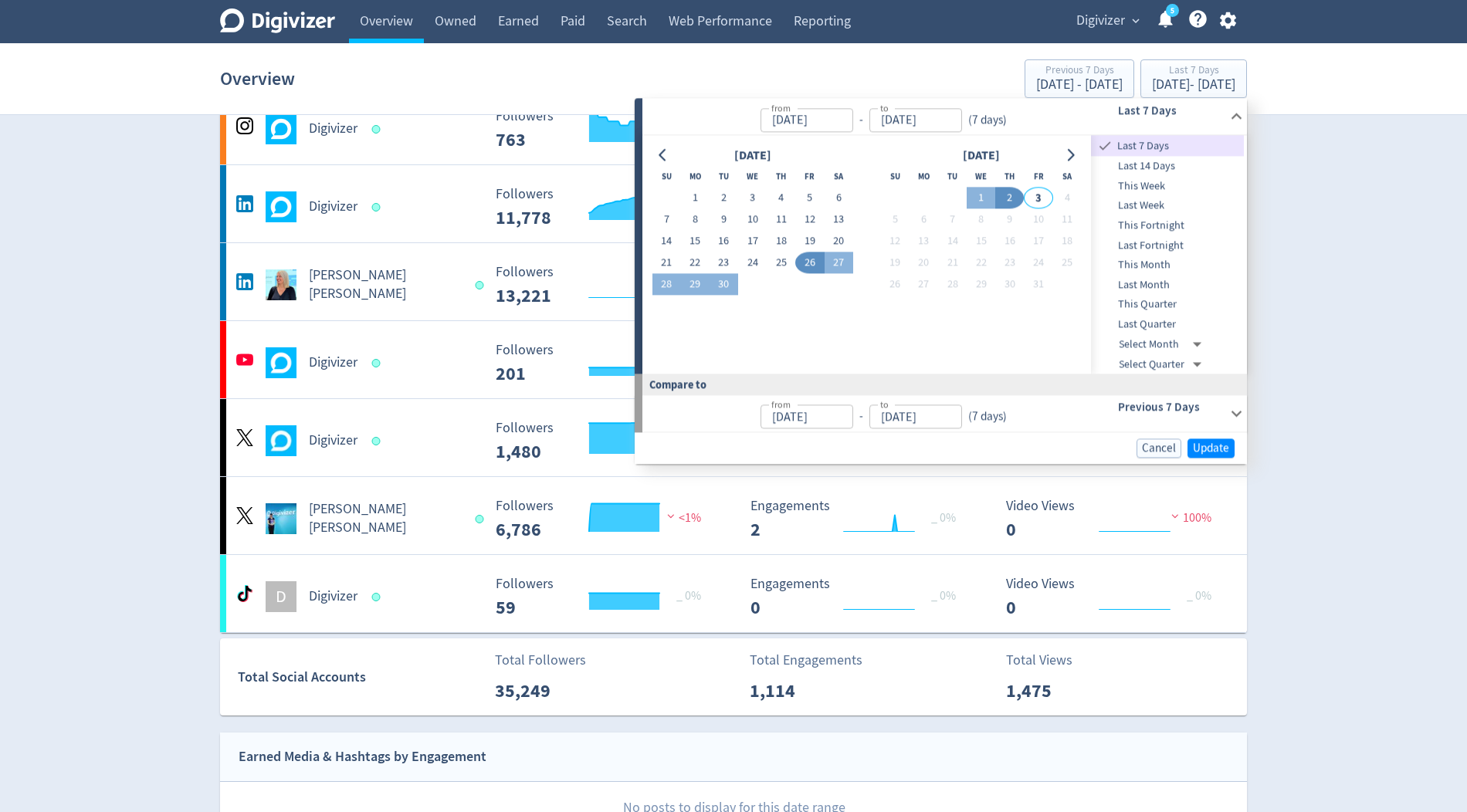
type input "[DATE]"
type input "Oct 02, 2025"
type input "[DATE]"
click at [1210, 450] on span "Update" at bounding box center [1211, 449] width 37 height 12
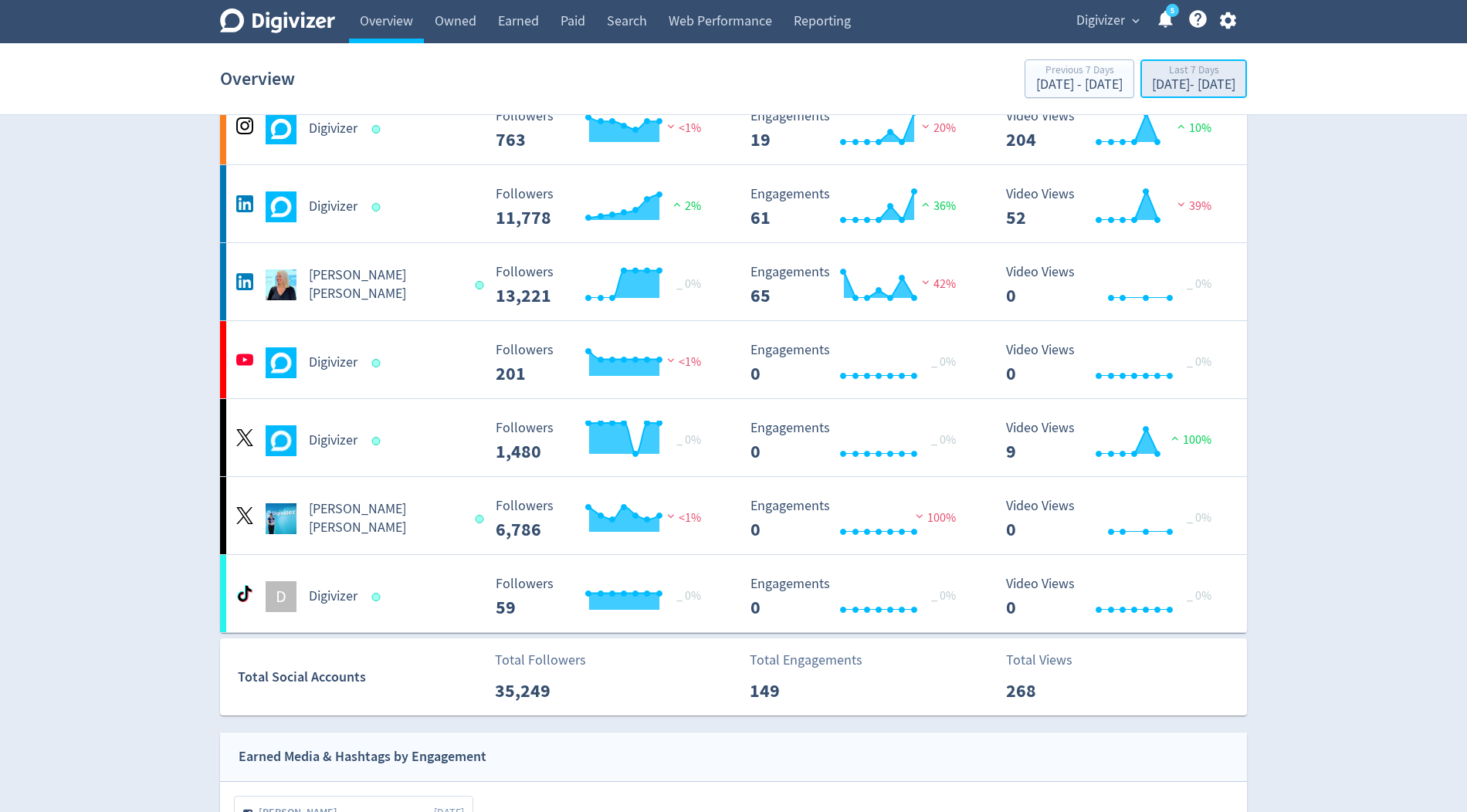
click at [1221, 74] on div "Last 7 Days" at bounding box center [1194, 71] width 84 height 13
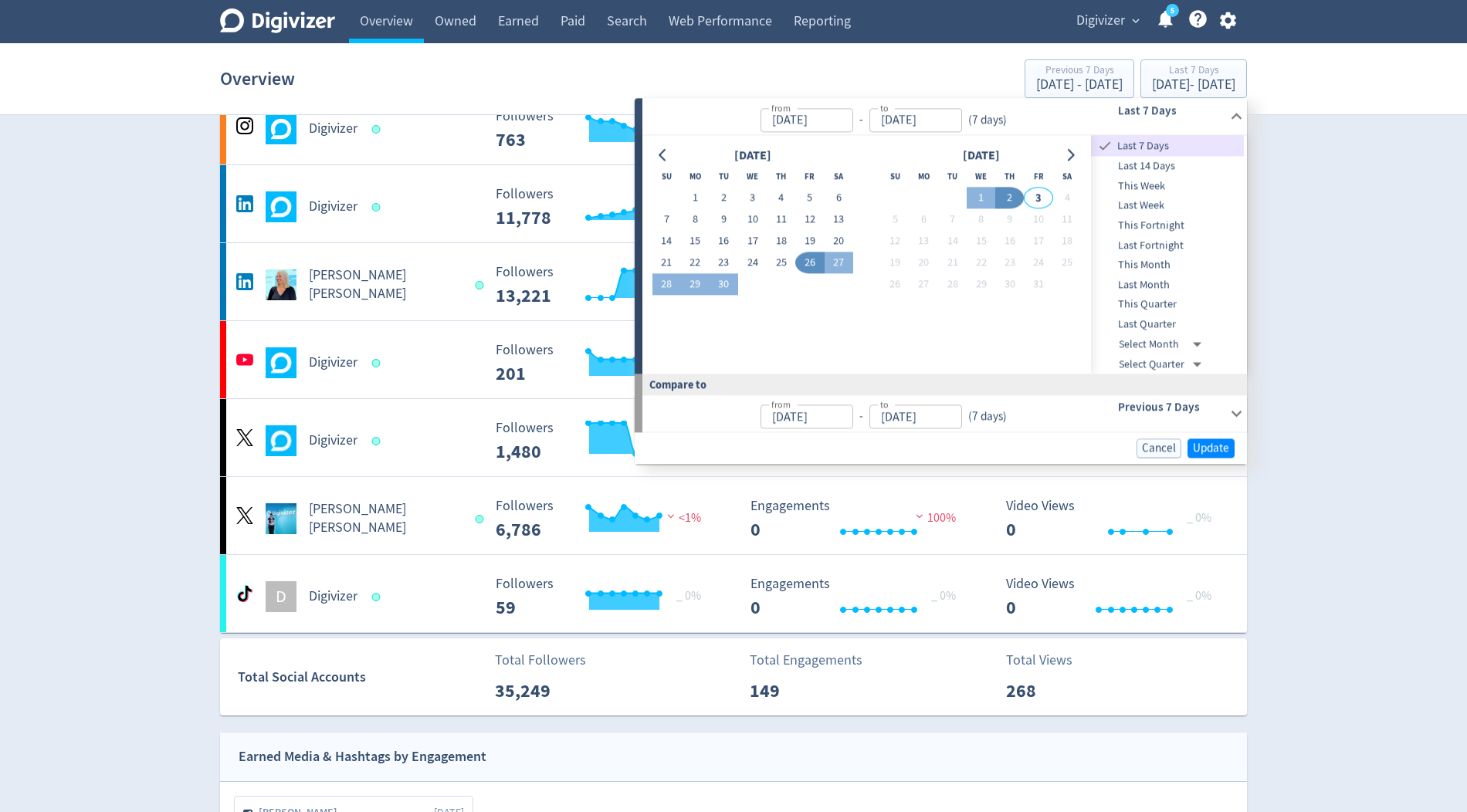
click at [1153, 285] on span "Last Month" at bounding box center [1167, 285] width 153 height 17
type input "Sep 01, 2025"
type input "Sep 30, 2025"
type input "Aug 01, 2025"
type input "Aug 31, 2025"
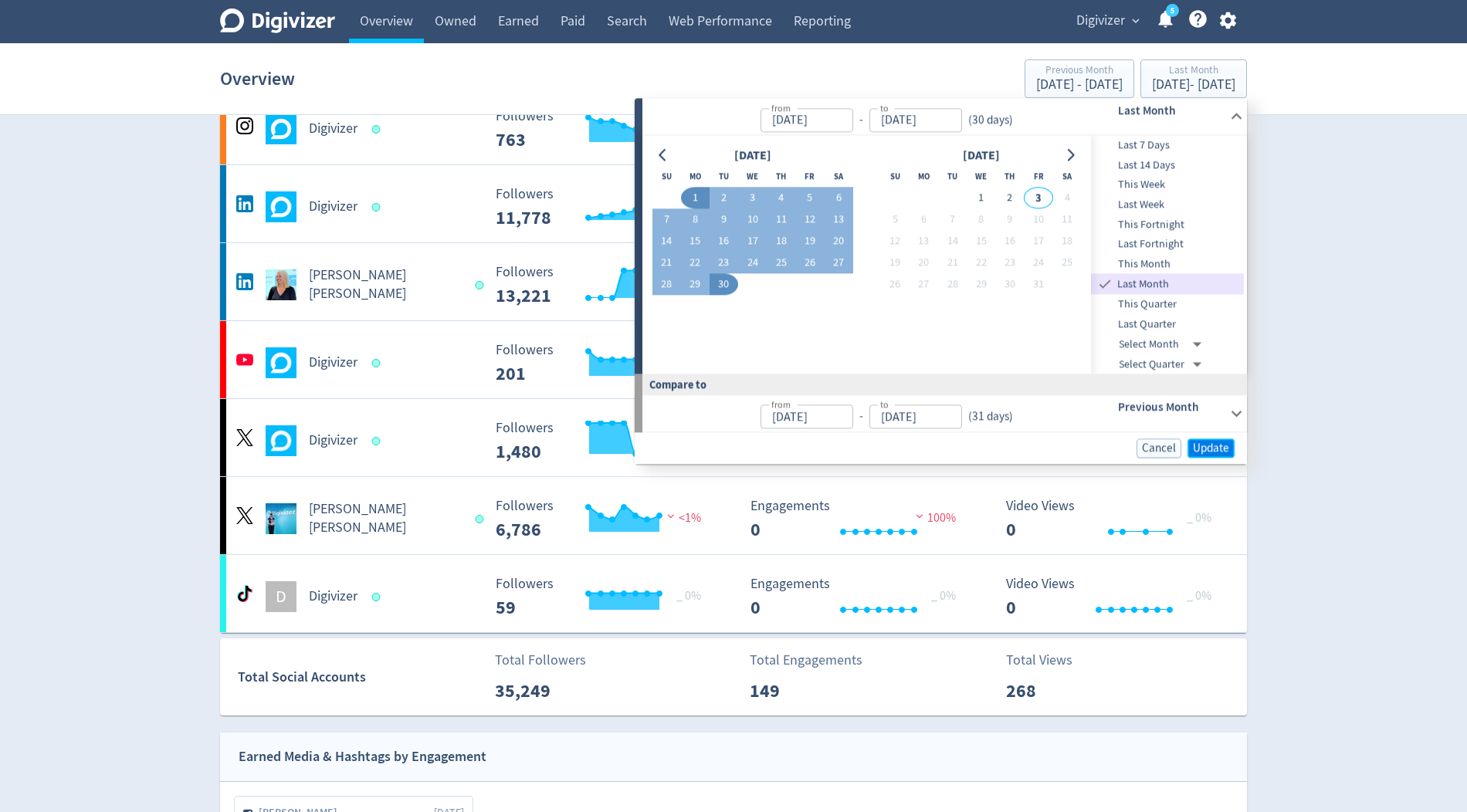
click at [1208, 453] on span "Update" at bounding box center [1211, 449] width 37 height 12
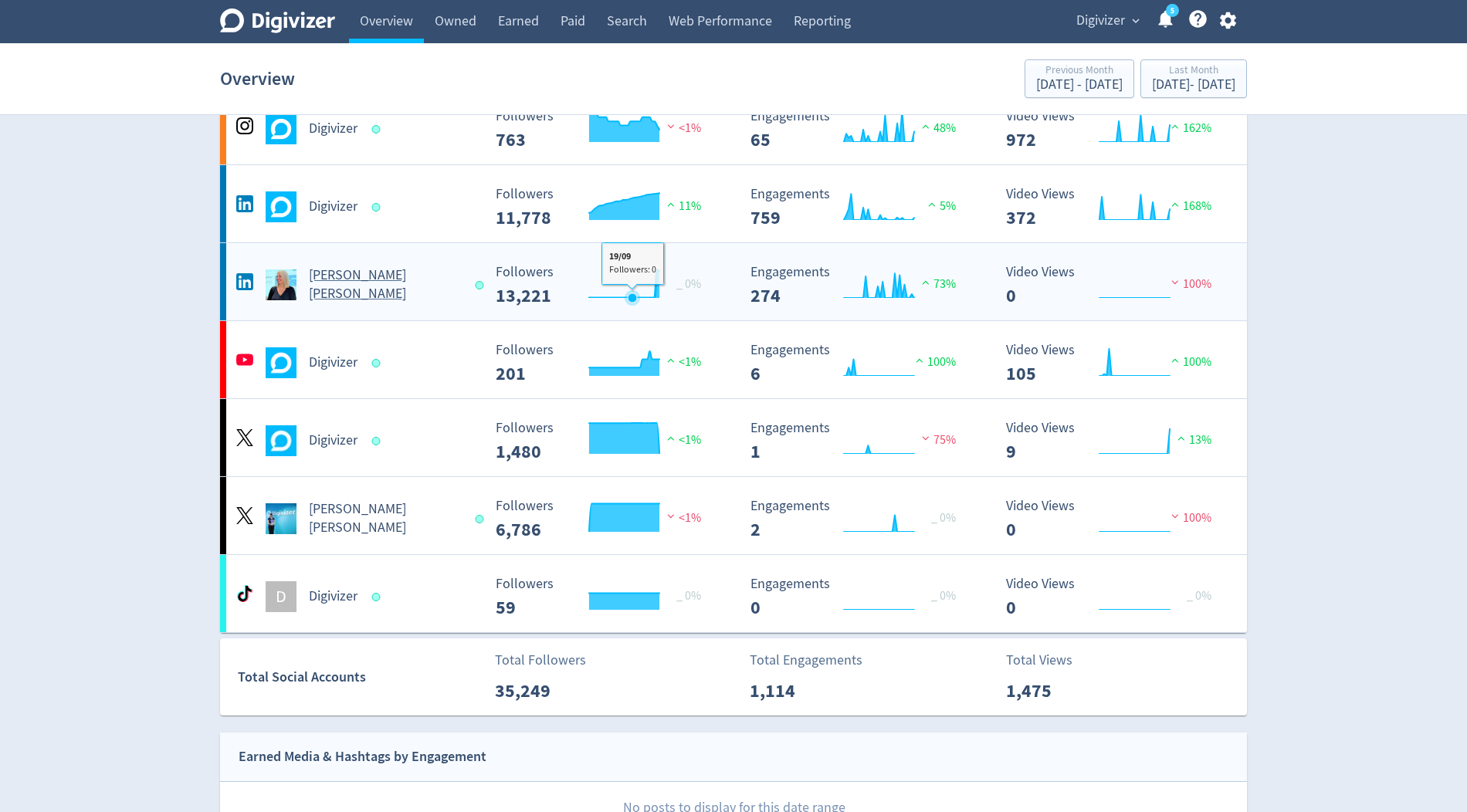
click at [633, 272] on rect "\a Followers\a ---\a" at bounding box center [603, 285] width 231 height 41
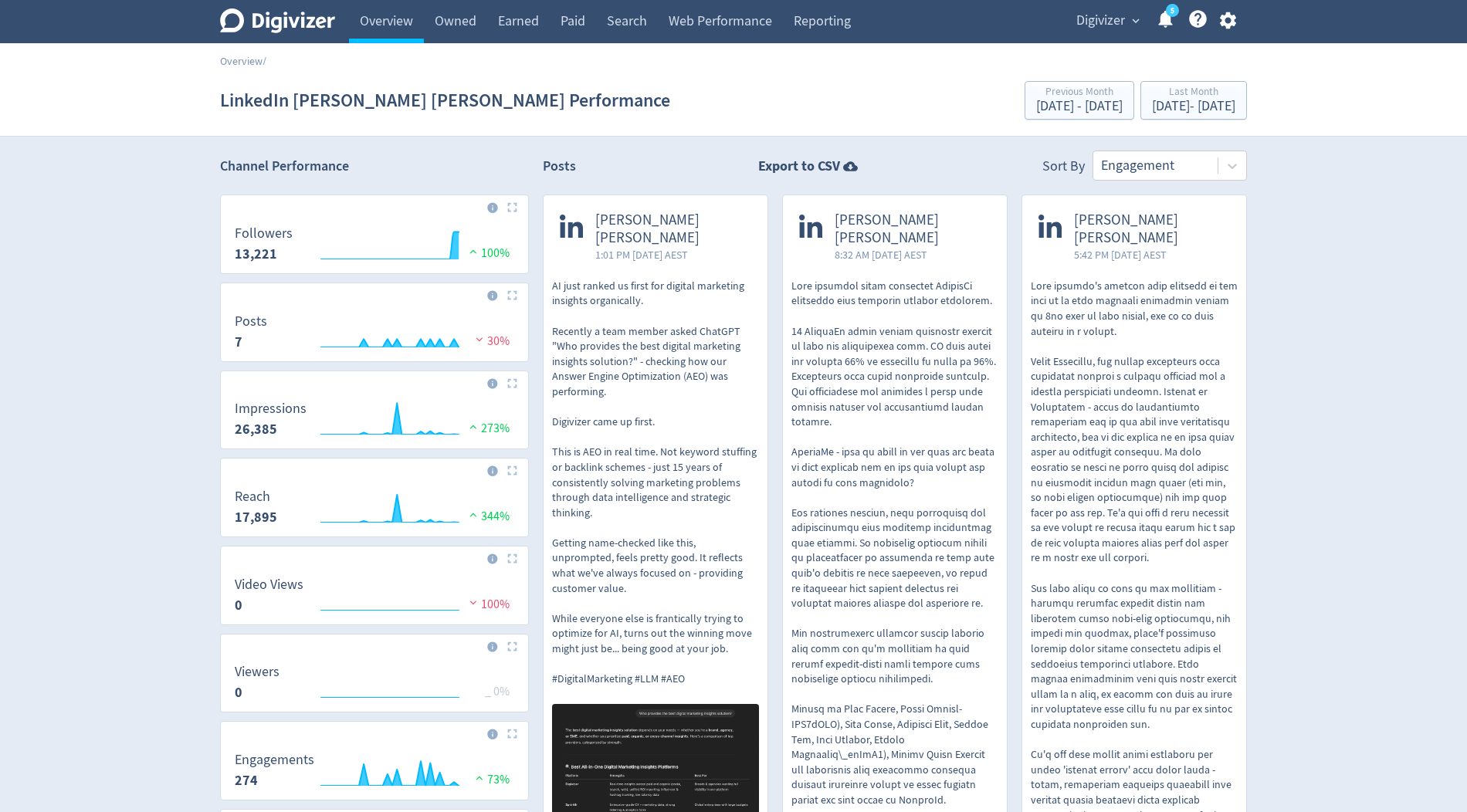
scroll to position [2, 0]
click at [1120, 163] on div at bounding box center [1156, 164] width 109 height 22
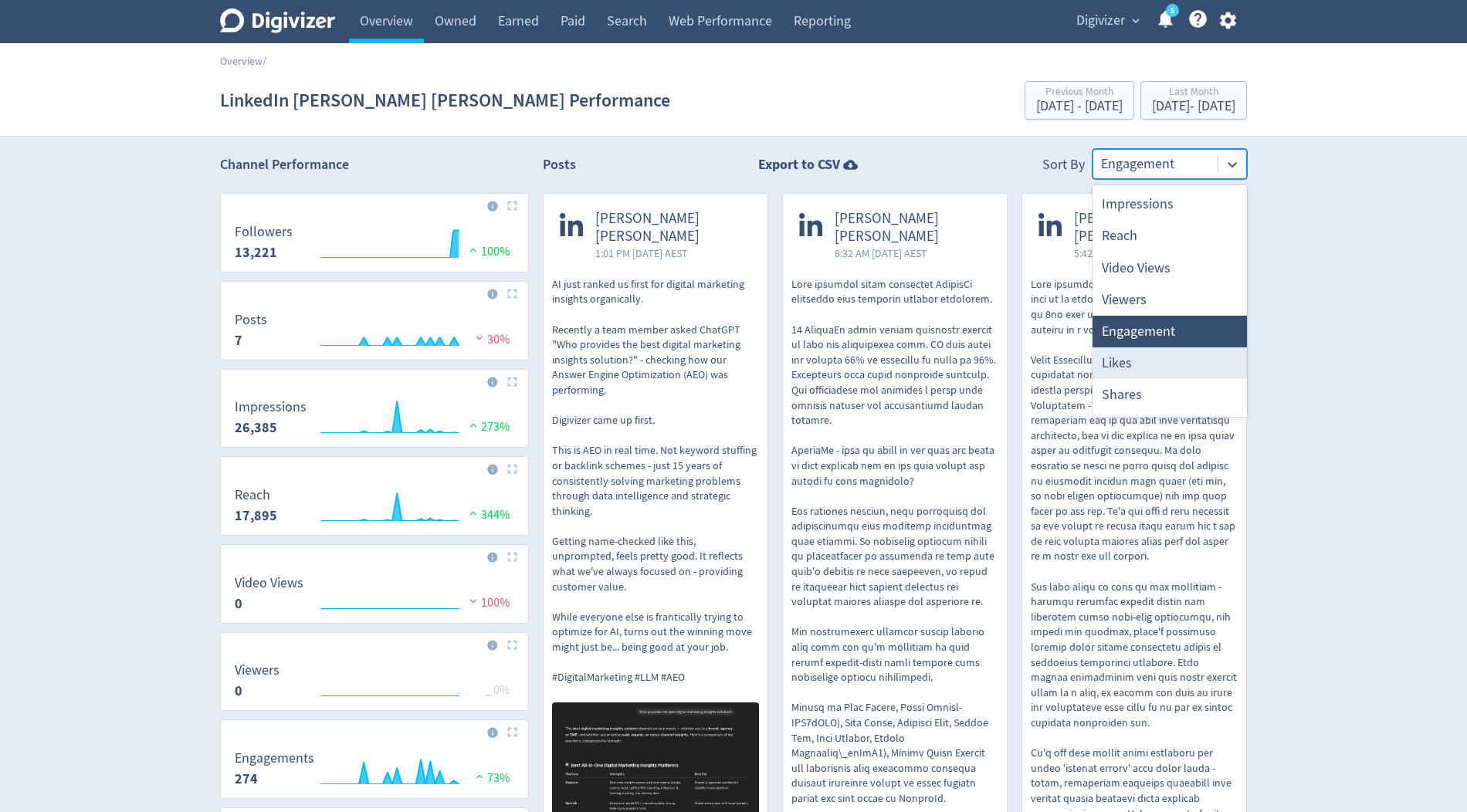
click at [1122, 357] on div "Likes" at bounding box center [1170, 362] width 154 height 32
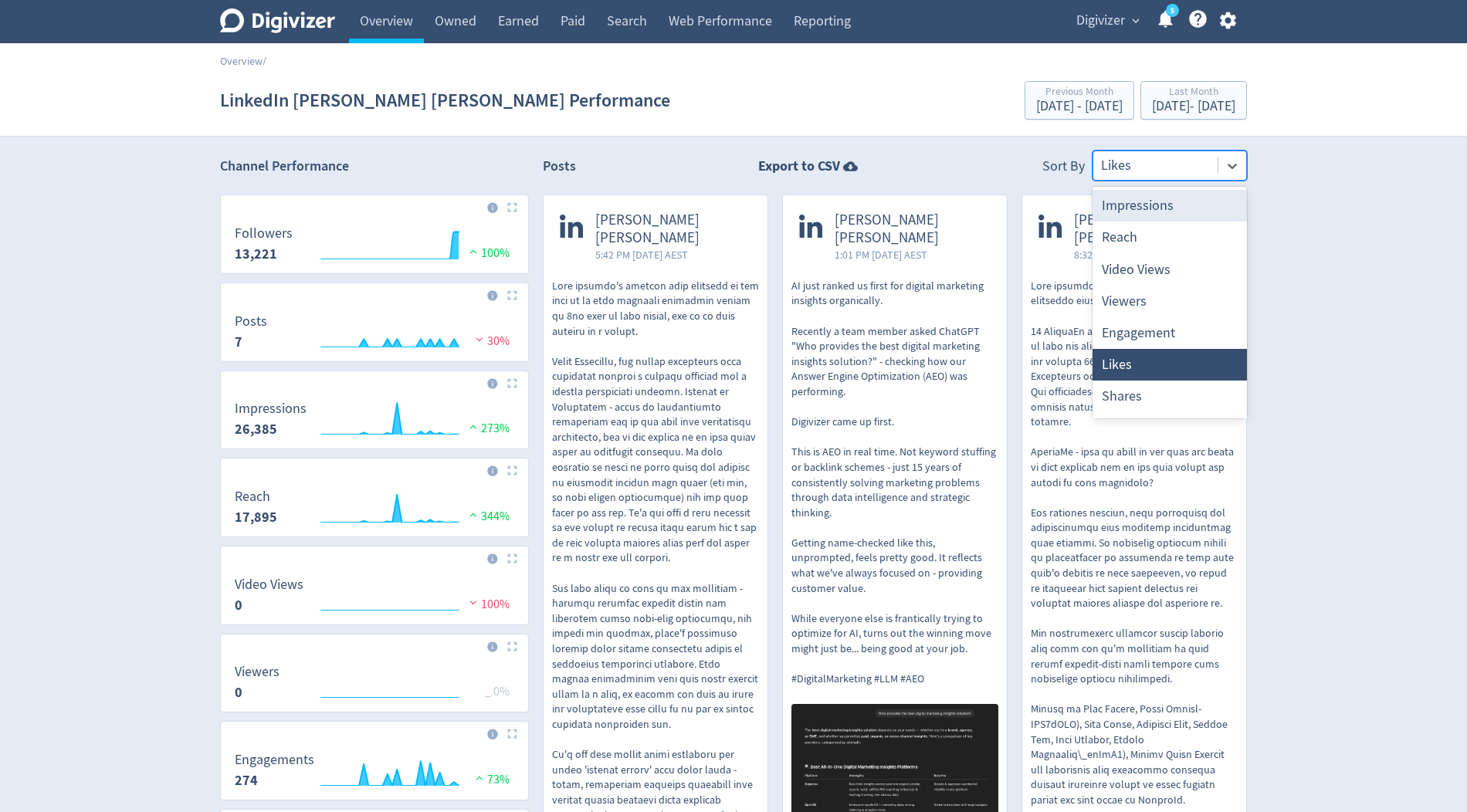
click at [1164, 160] on div at bounding box center [1156, 165] width 109 height 22
click at [1161, 199] on div "Impressions" at bounding box center [1170, 206] width 154 height 32
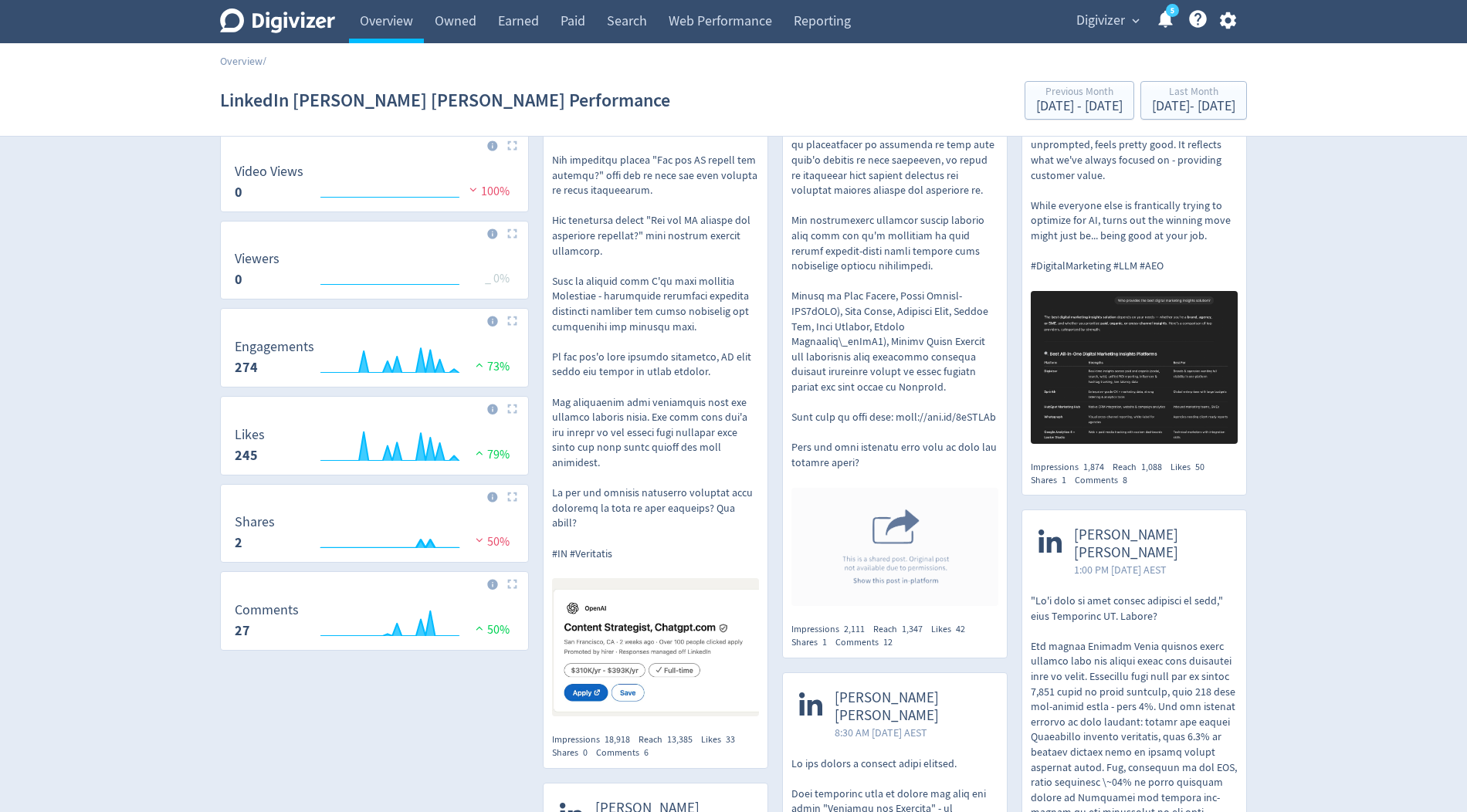
scroll to position [415, 0]
click at [1152, 96] on div "Last Month" at bounding box center [1194, 92] width 84 height 13
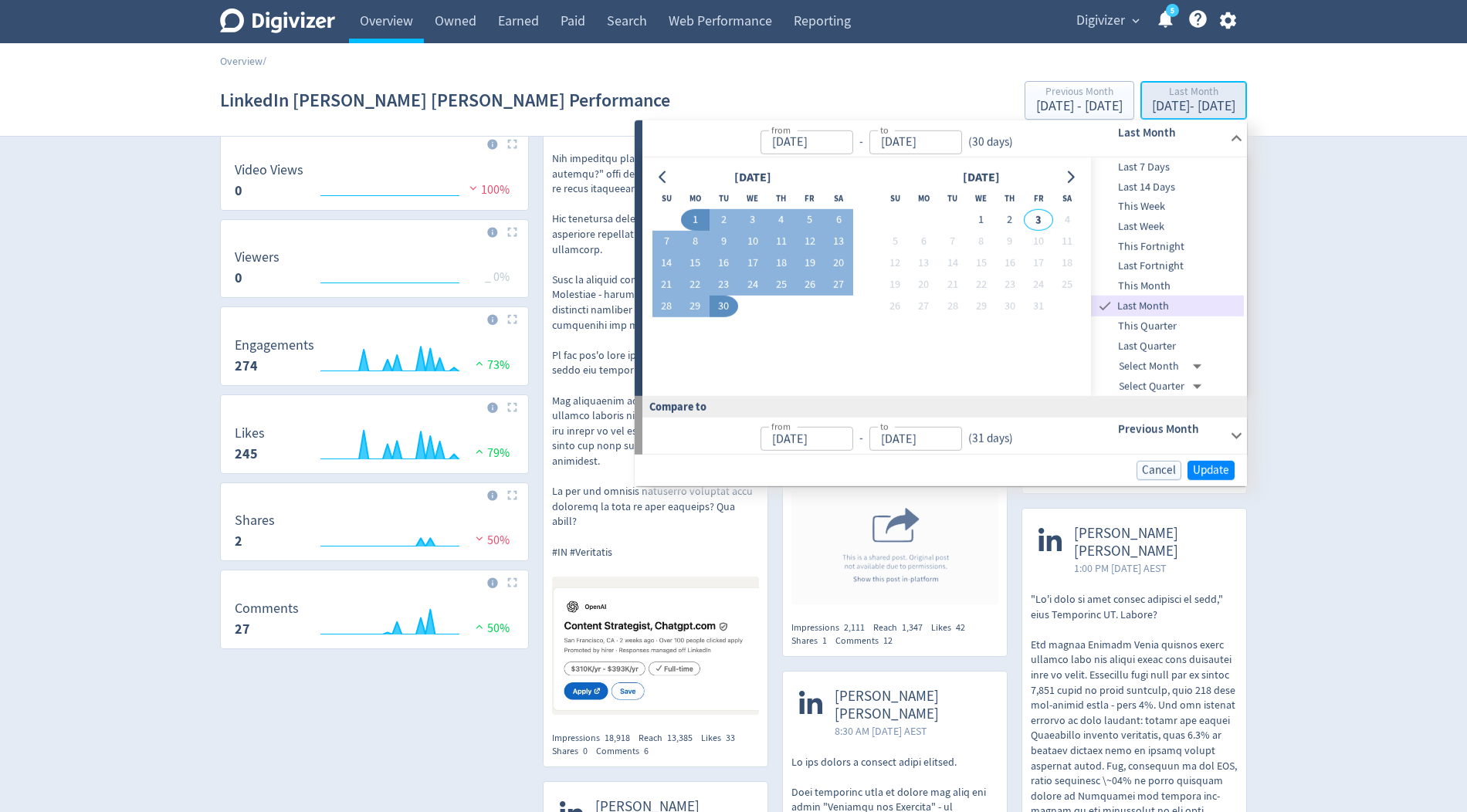
type input "Sep 01, 2025"
type input "Sep 30, 2025"
type input "Aug 01, 2025"
type input "Aug 31, 2025"
click at [668, 175] on icon "Go to previous month" at bounding box center [663, 177] width 12 height 12
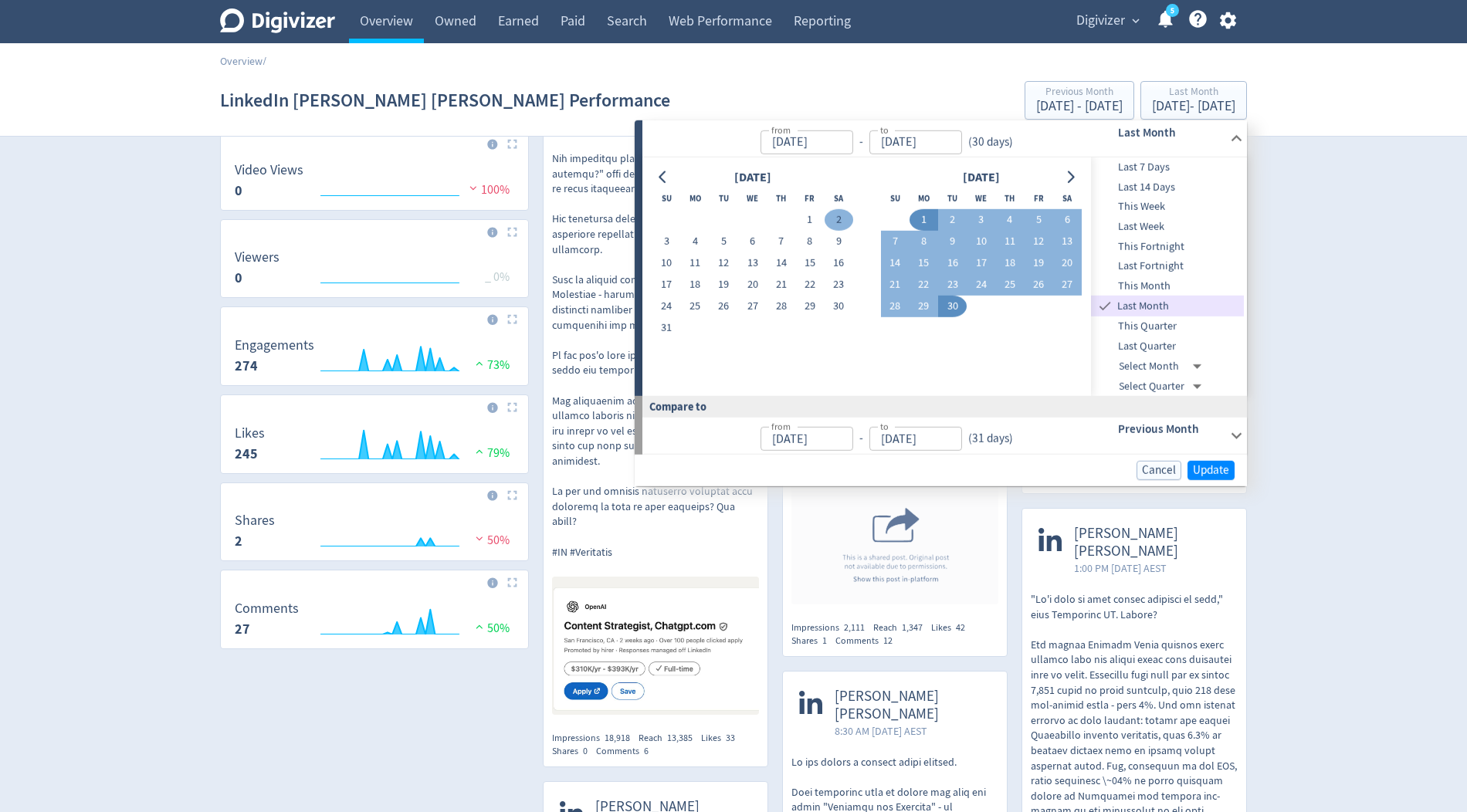
click at [830, 216] on button "2" at bounding box center [839, 219] width 28 height 21
type input "Aug 02, 2025"
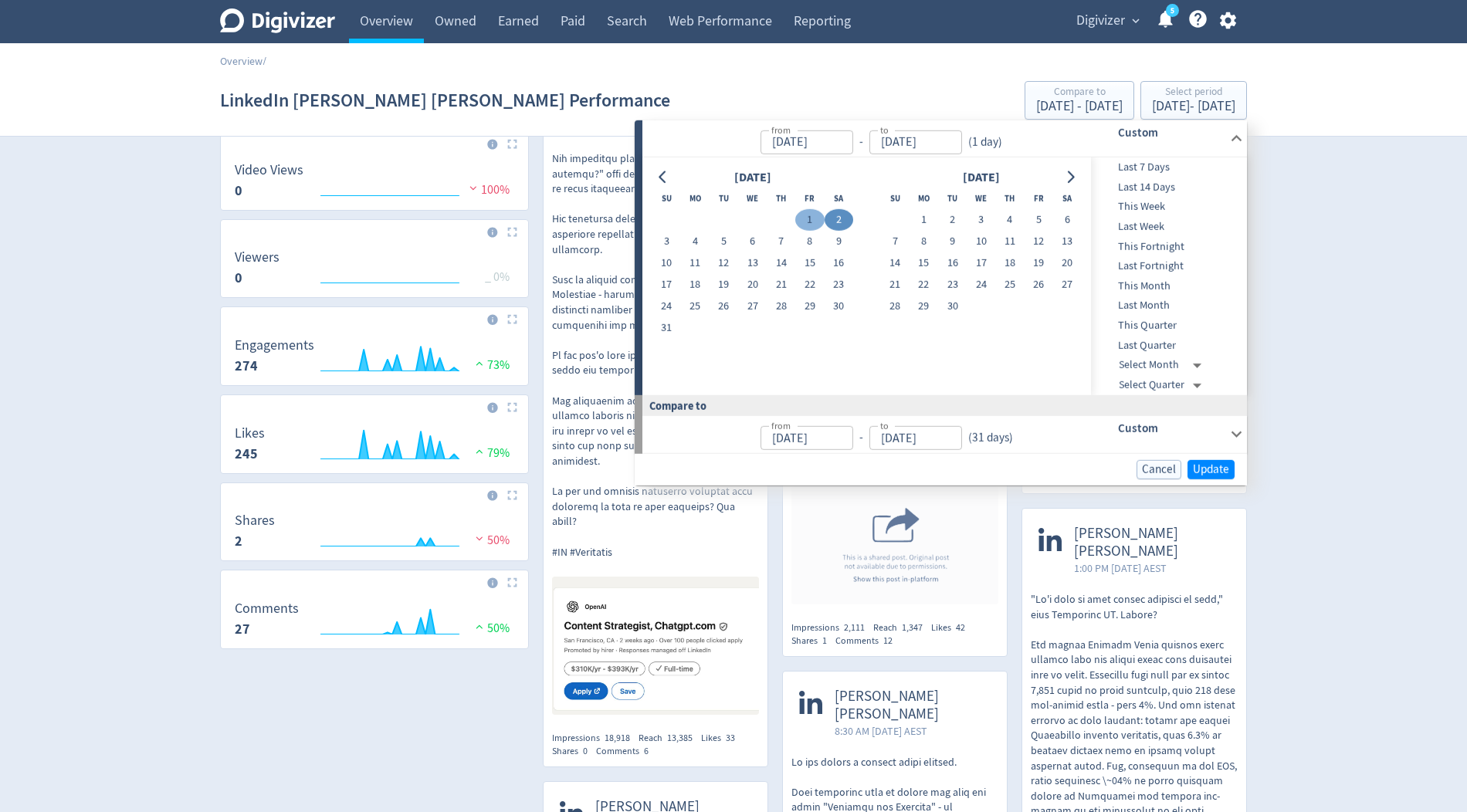
click at [815, 216] on button "1" at bounding box center [809, 219] width 28 height 21
type input "Aug 01, 2025"
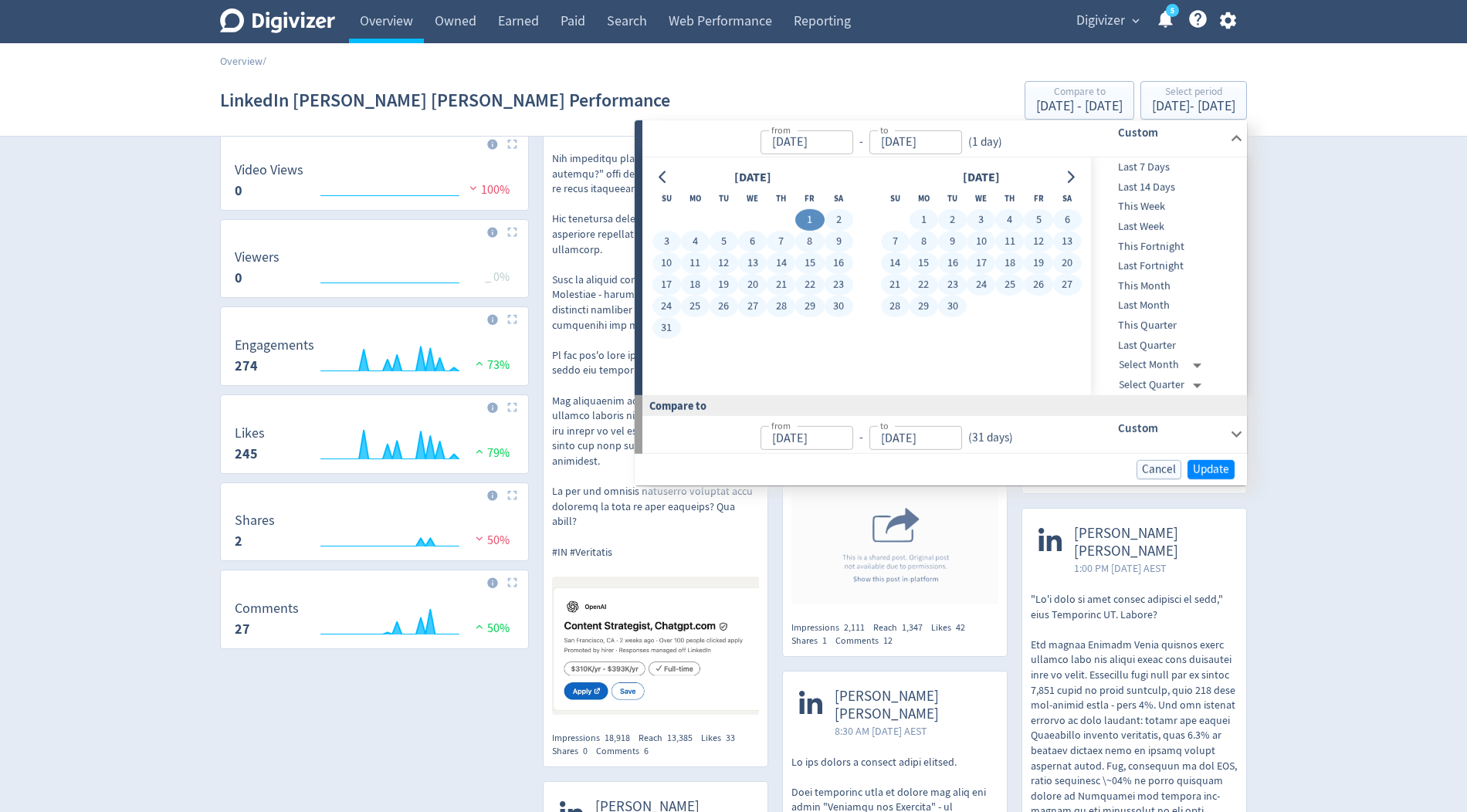
click at [950, 298] on button "30" at bounding box center [952, 306] width 28 height 21
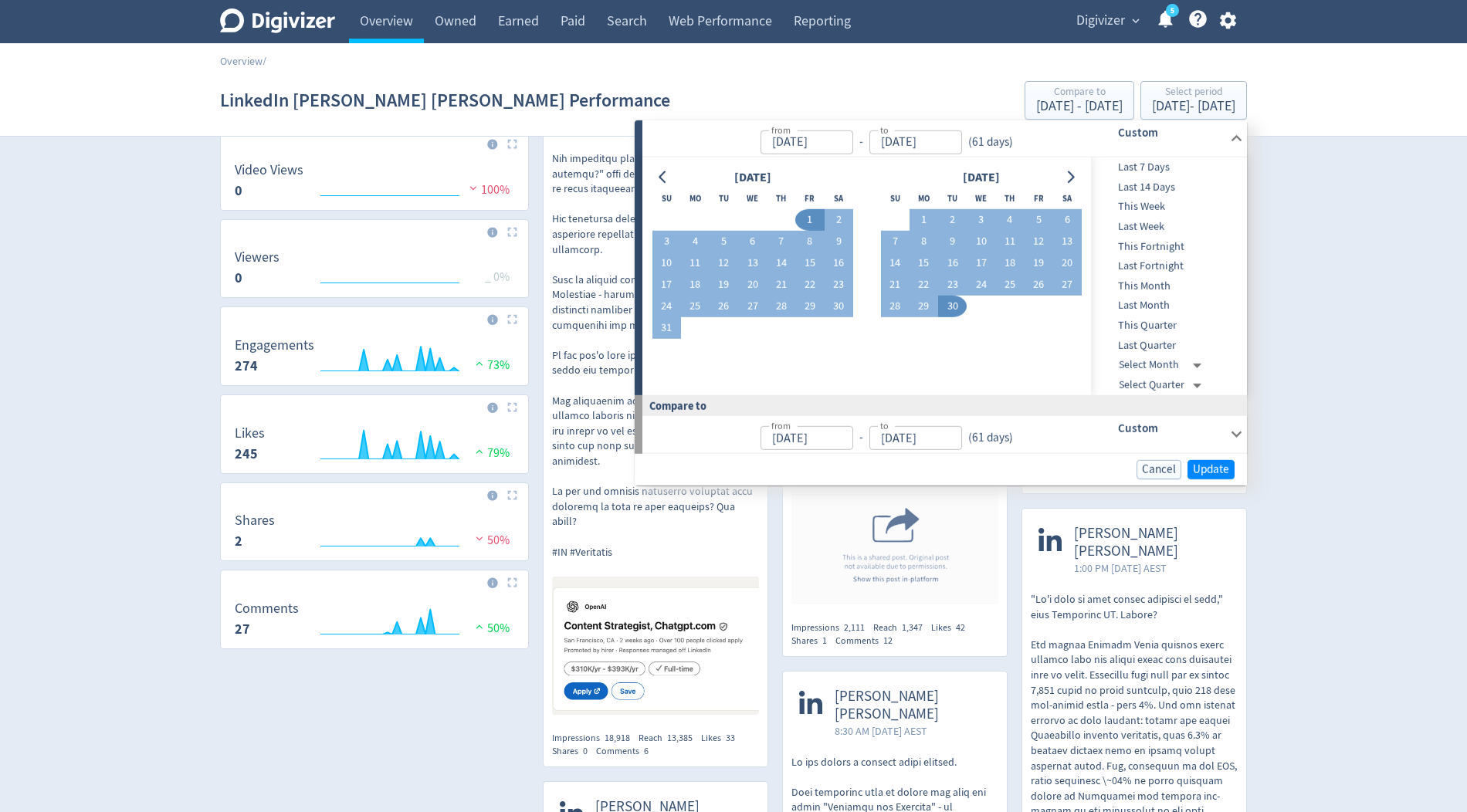
type input "Sep 30, 2025"
type input "Jun 01, 2025"
type input "Jul 31, 2025"
click at [1209, 468] on span "Update" at bounding box center [1211, 469] width 37 height 12
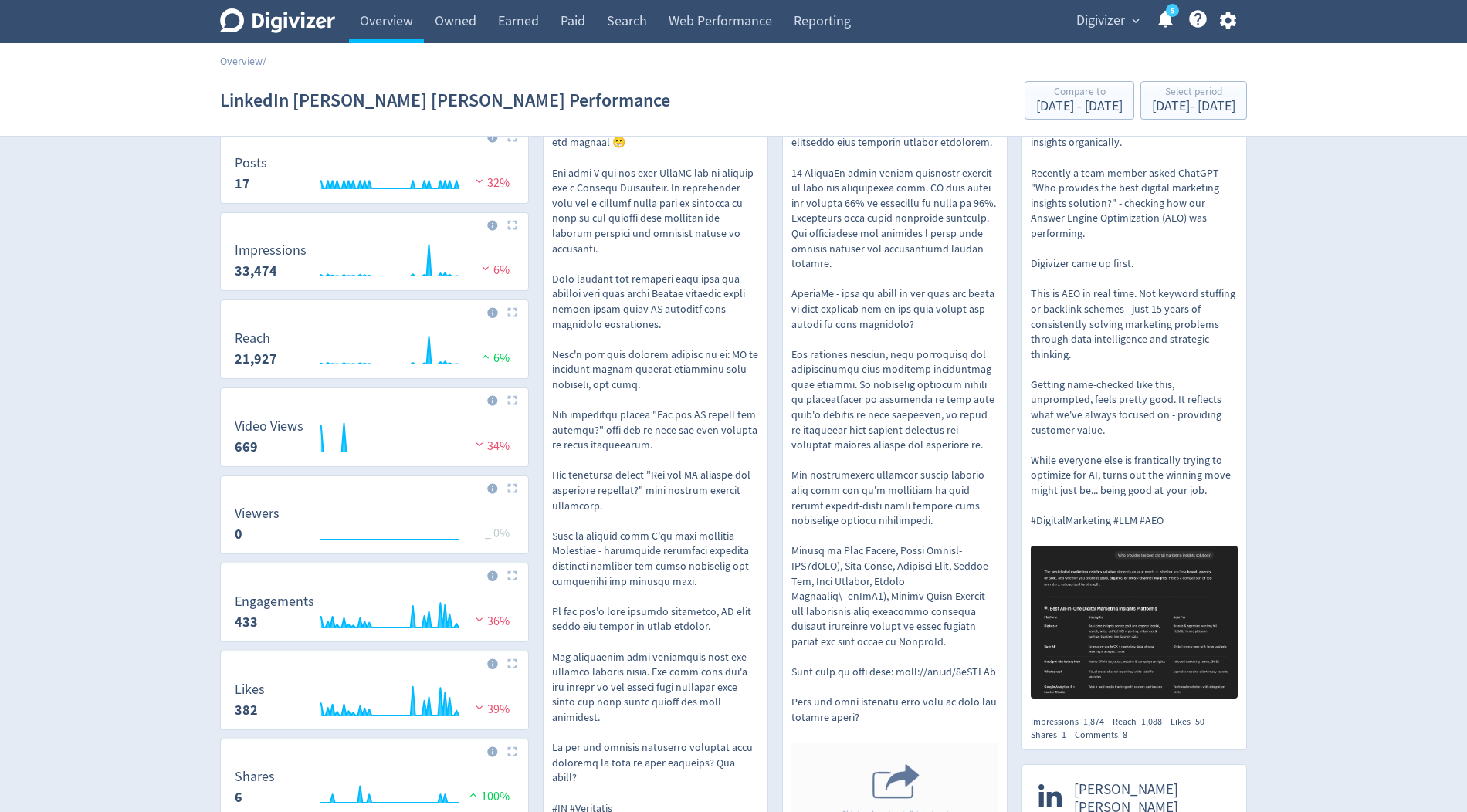
scroll to position [0, 0]
